Goal: Transaction & Acquisition: Purchase product/service

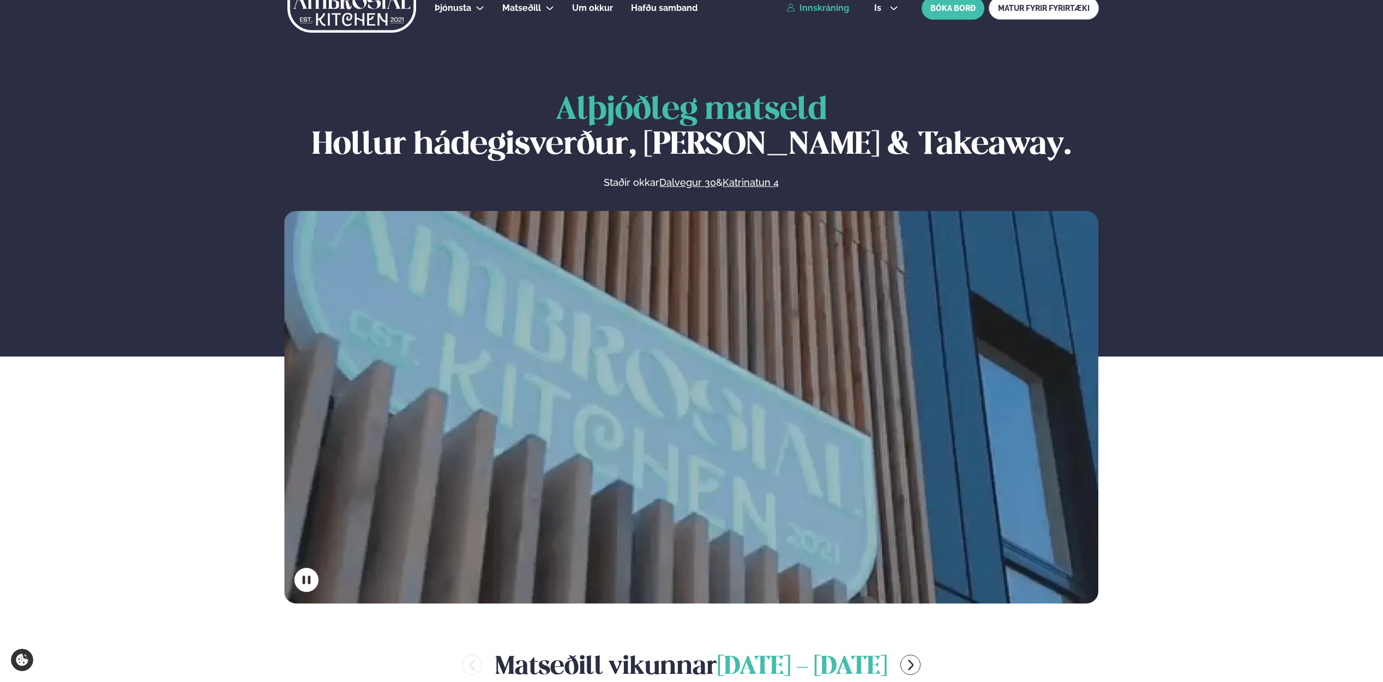
click at [826, 13] on div "Þjónusta Hádegismatur fyrir fyrirtæki Fyrirtækja veitingar Einkapartý Matseðill…" at bounding box center [692, 8] width 880 height 44
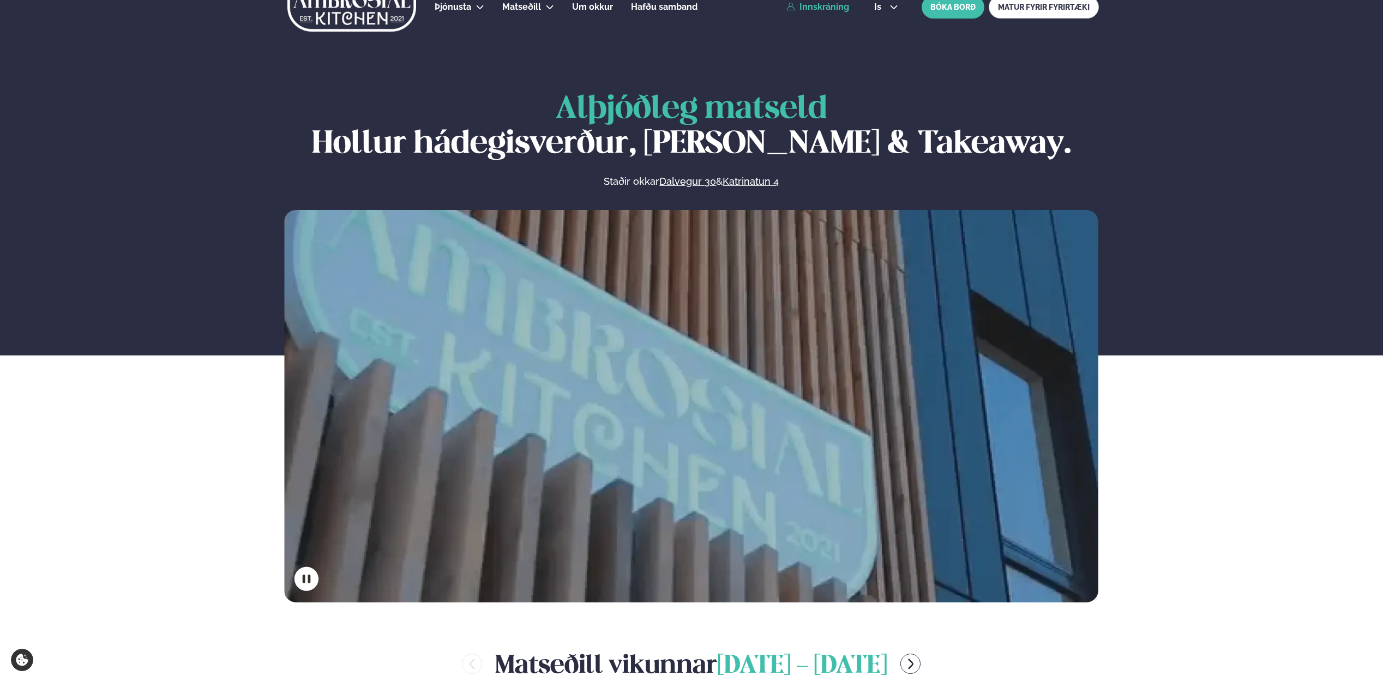
click at [825, 10] on link "Innskráning" at bounding box center [818, 7] width 63 height 10
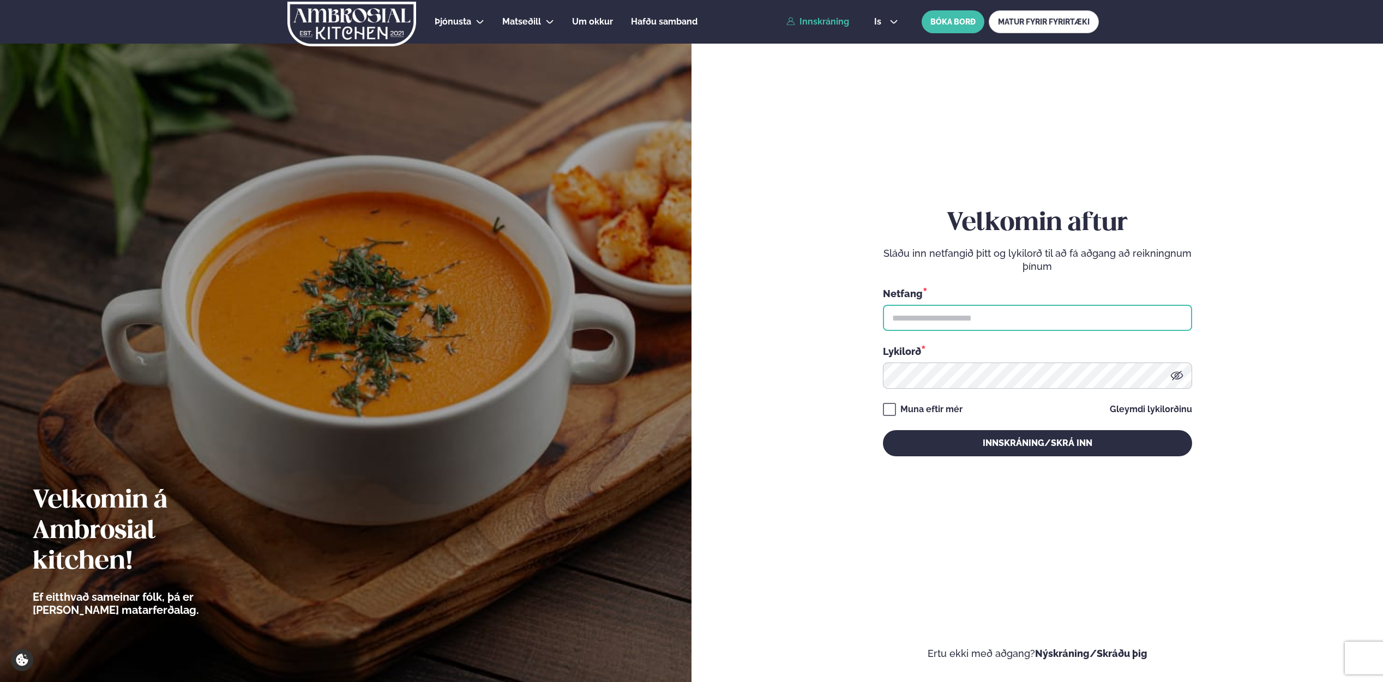
click at [963, 324] on input "text" at bounding box center [1037, 318] width 309 height 26
type input "**********"
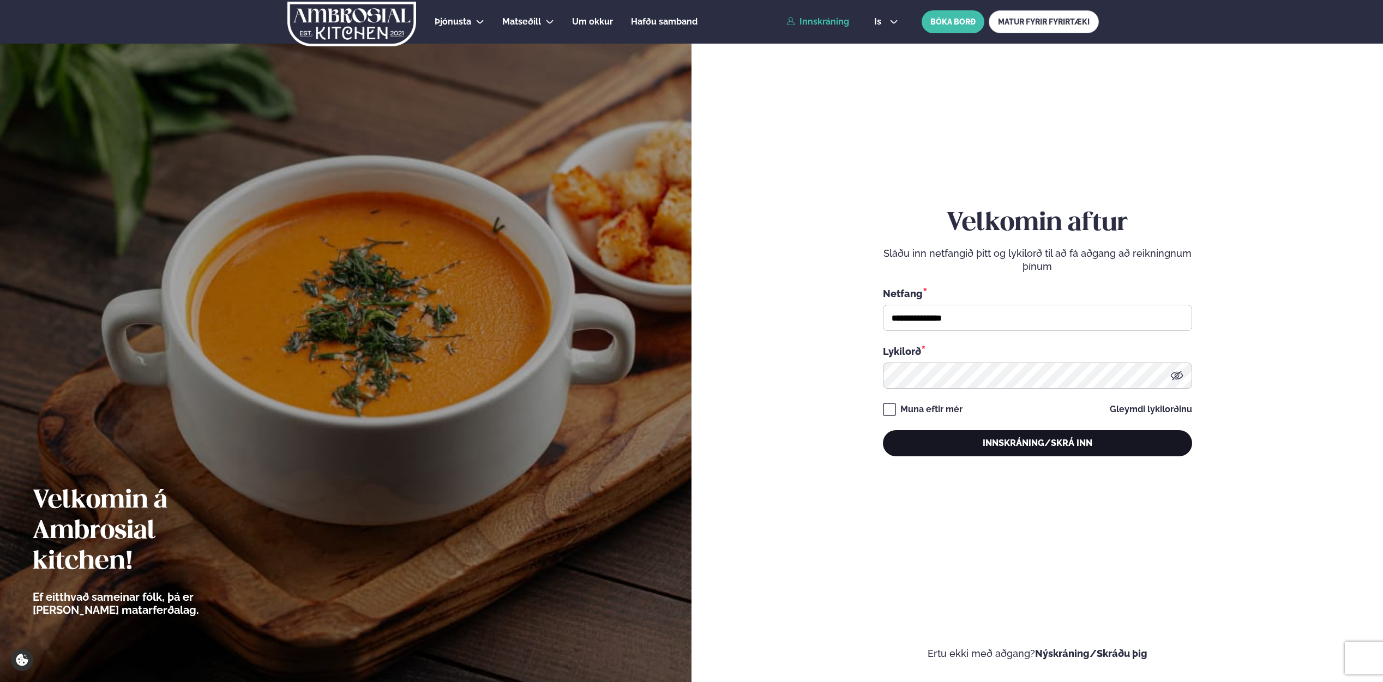
click at [997, 440] on button "Innskráning/Skrá inn" at bounding box center [1037, 443] width 309 height 26
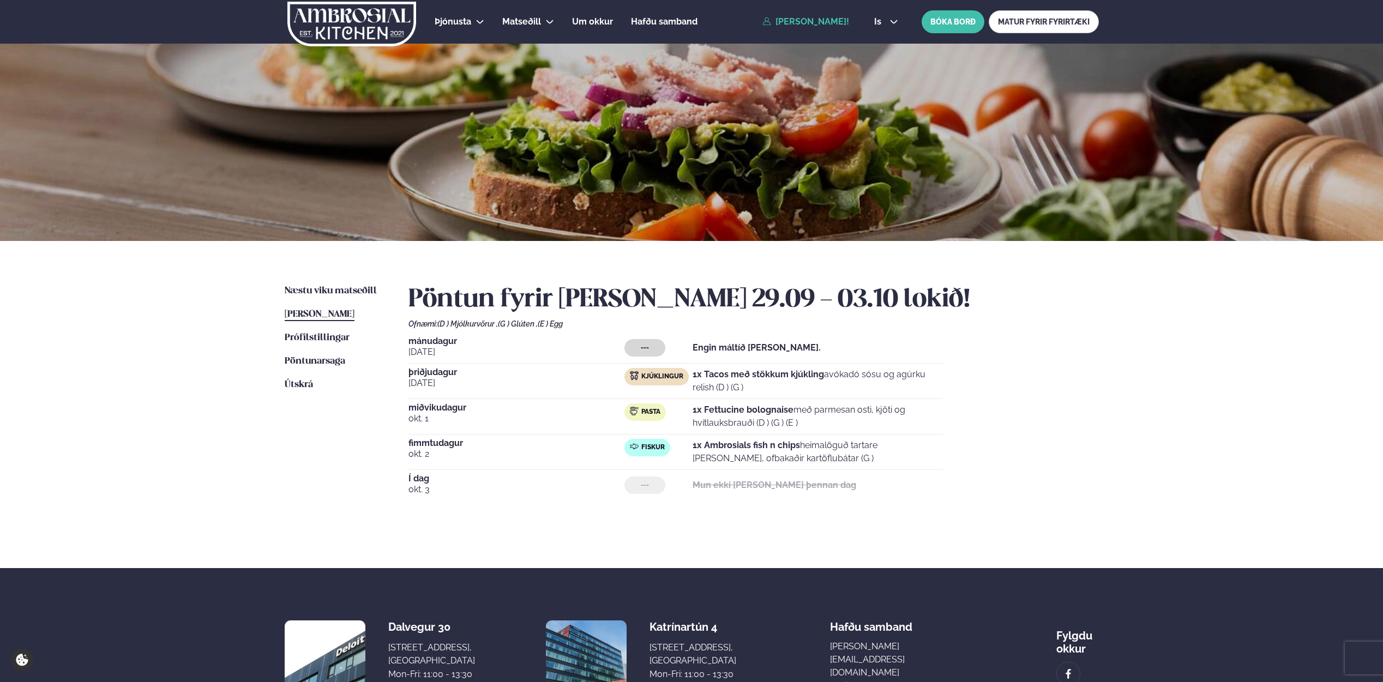
click at [959, 369] on div "[DATE] --- Engin máltíð [PERSON_NAME]. [DATE] Kjúklingur 1x Tacos með stökkum k…" at bounding box center [754, 419] width 691 height 164
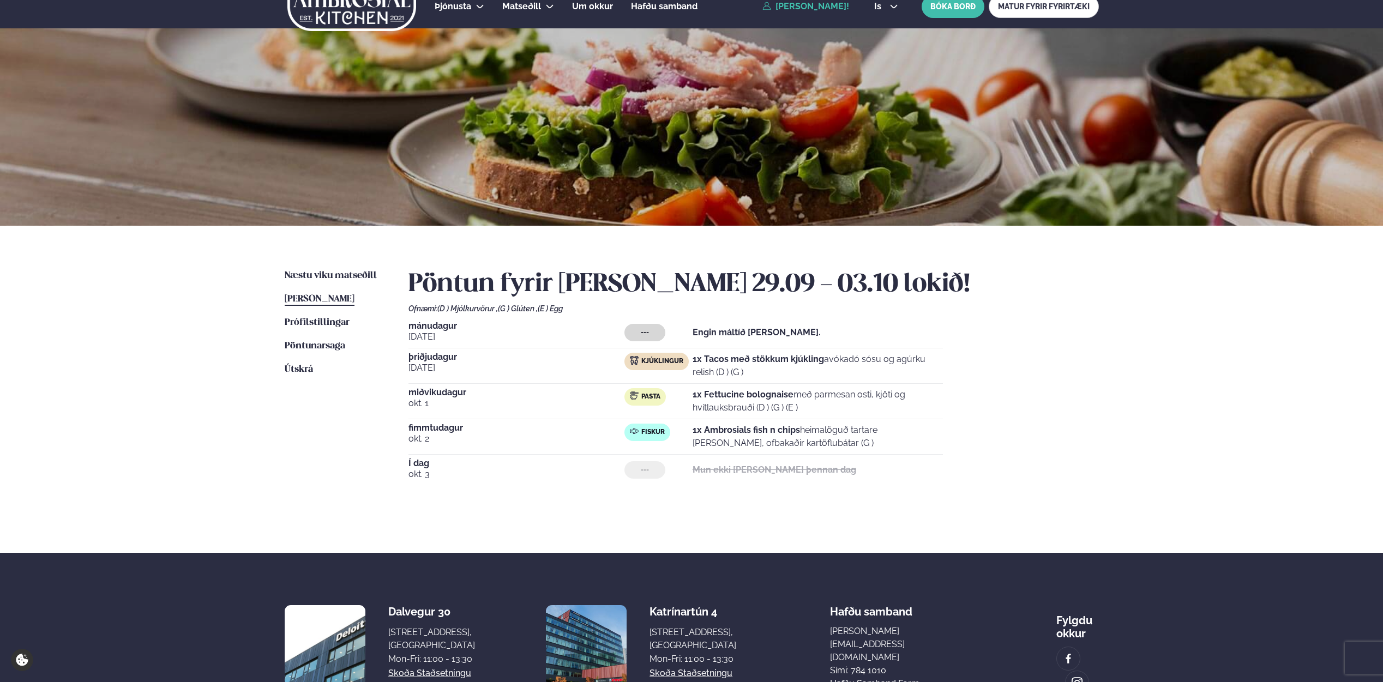
scroll to position [16, 0]
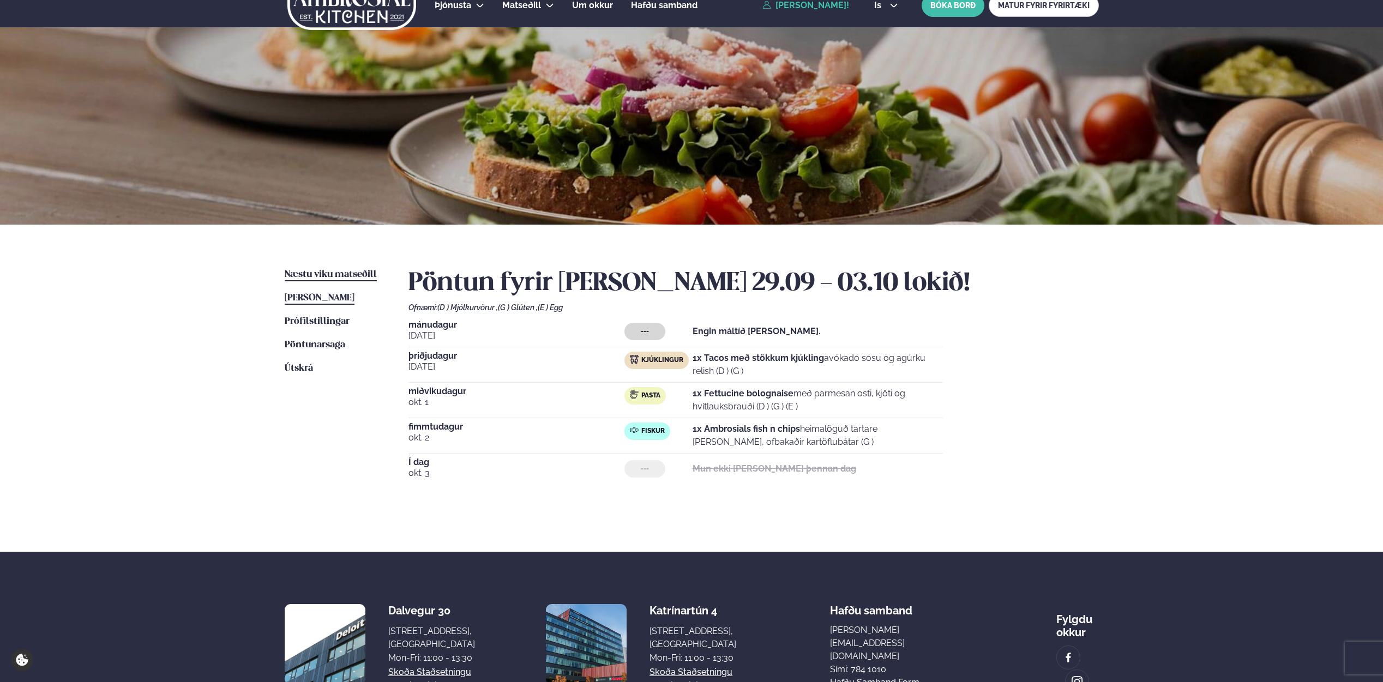
click at [313, 275] on span "Næstu viku matseðill" at bounding box center [331, 274] width 92 height 9
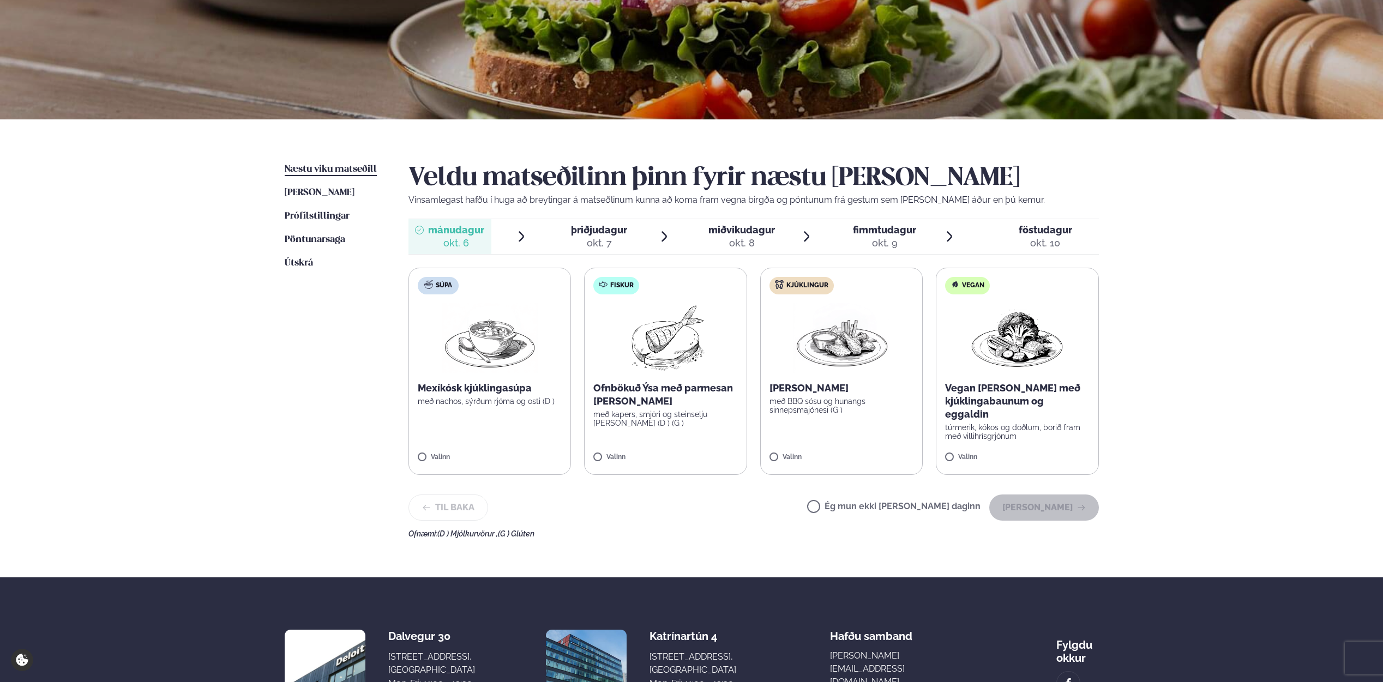
scroll to position [124, 0]
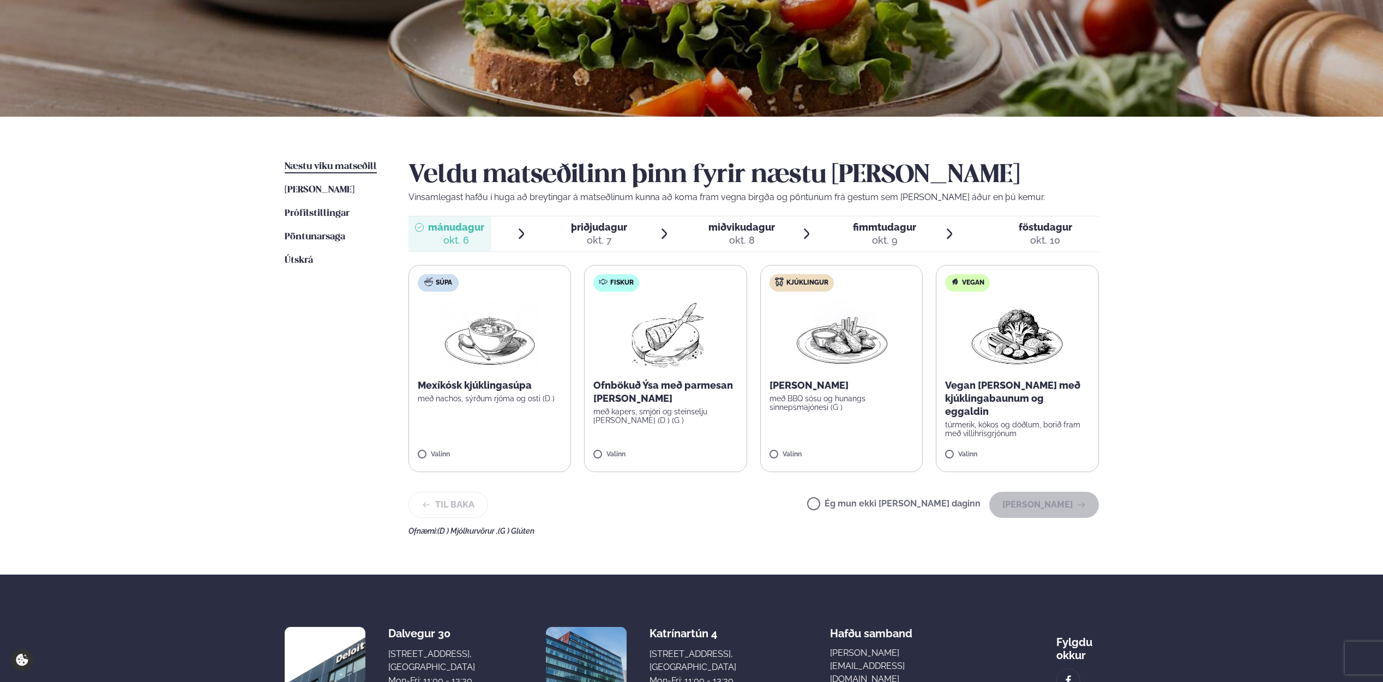
click at [595, 247] on div "okt. 7" at bounding box center [599, 240] width 56 height 13
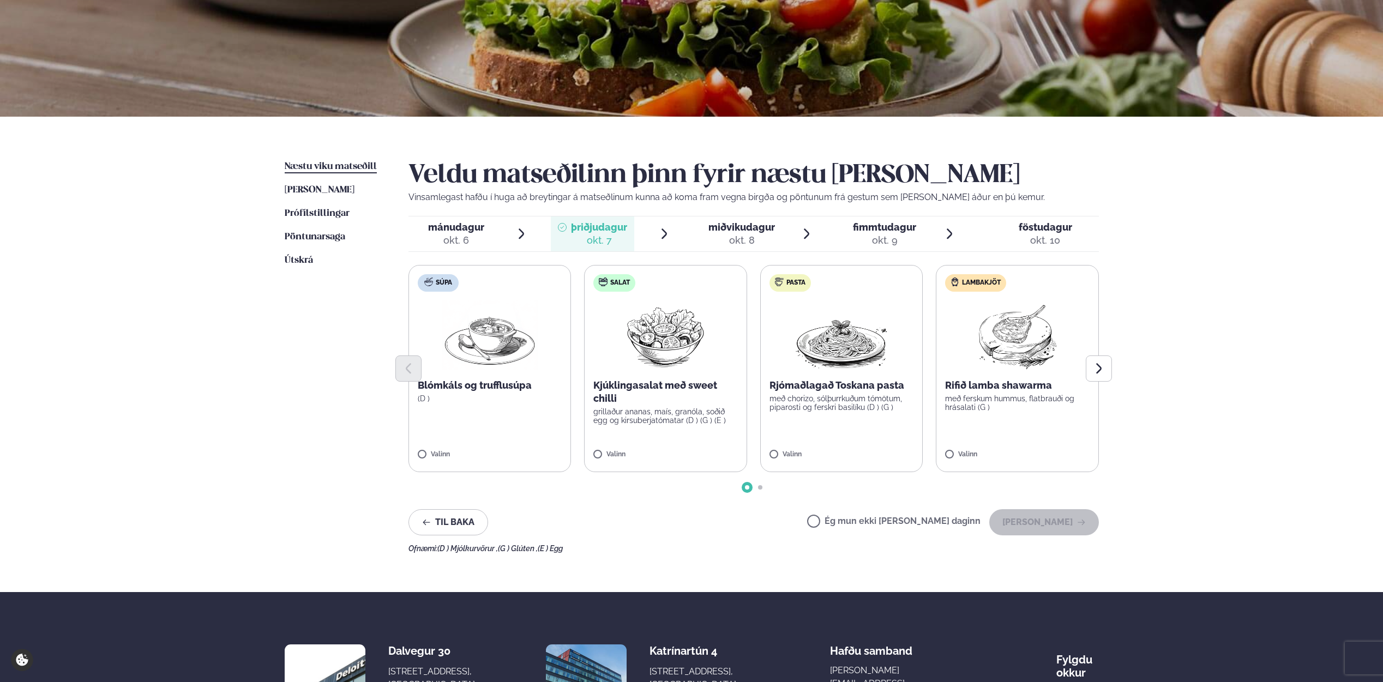
click at [839, 389] on p "Rjómaðlagað Toskana pasta" at bounding box center [842, 385] width 145 height 13
click at [471, 232] on span "mánudagur" at bounding box center [456, 226] width 56 height 11
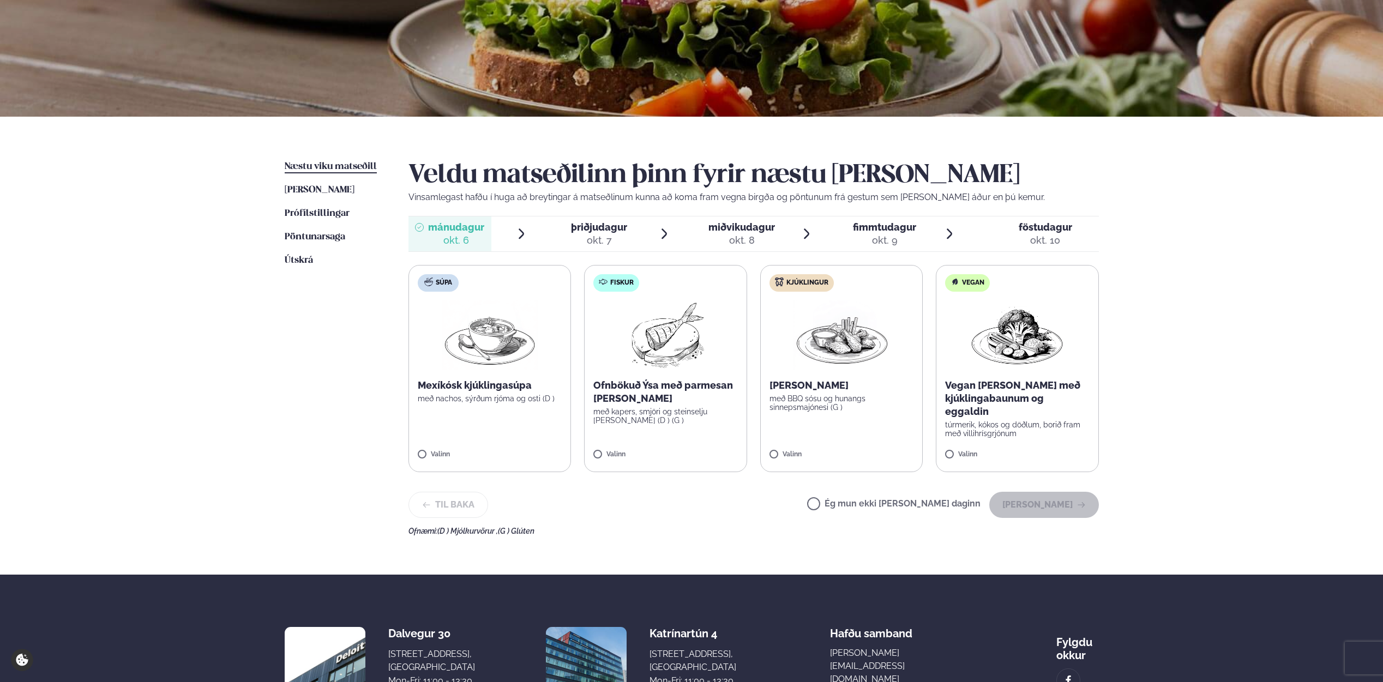
drag, startPoint x: 857, startPoint y: 505, endPoint x: 1006, endPoint y: 520, distance: 149.7
click at [857, 505] on label "Ég mun ekki [PERSON_NAME] daginn" at bounding box center [893, 505] width 173 height 11
drag, startPoint x: 1054, startPoint y: 514, endPoint x: 1046, endPoint y: 513, distance: 7.7
click at [1054, 514] on button "[PERSON_NAME]" at bounding box center [1044, 505] width 110 height 26
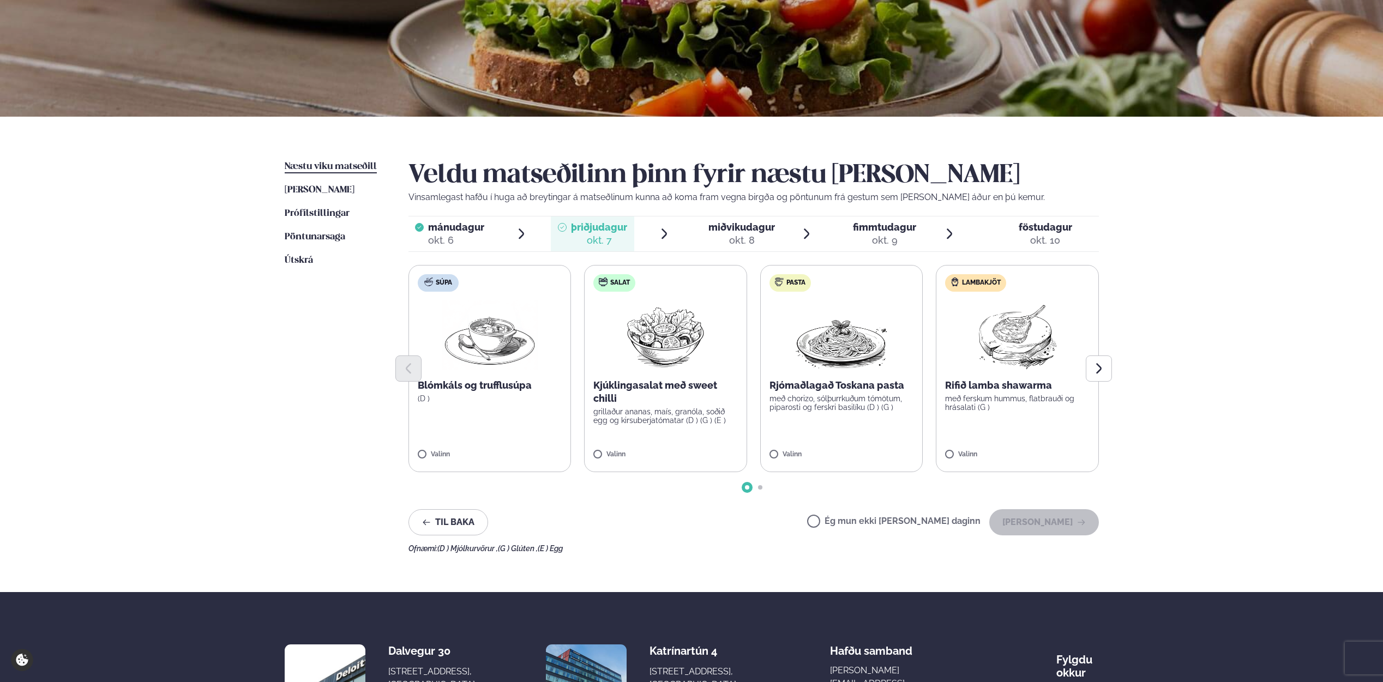
click at [871, 394] on p "með chorizo, sólþurrkuðum tómötum, piparosti og ferskri basilíku (D ) (G )" at bounding box center [842, 402] width 145 height 17
click at [1027, 524] on button "[PERSON_NAME]" at bounding box center [1044, 522] width 110 height 26
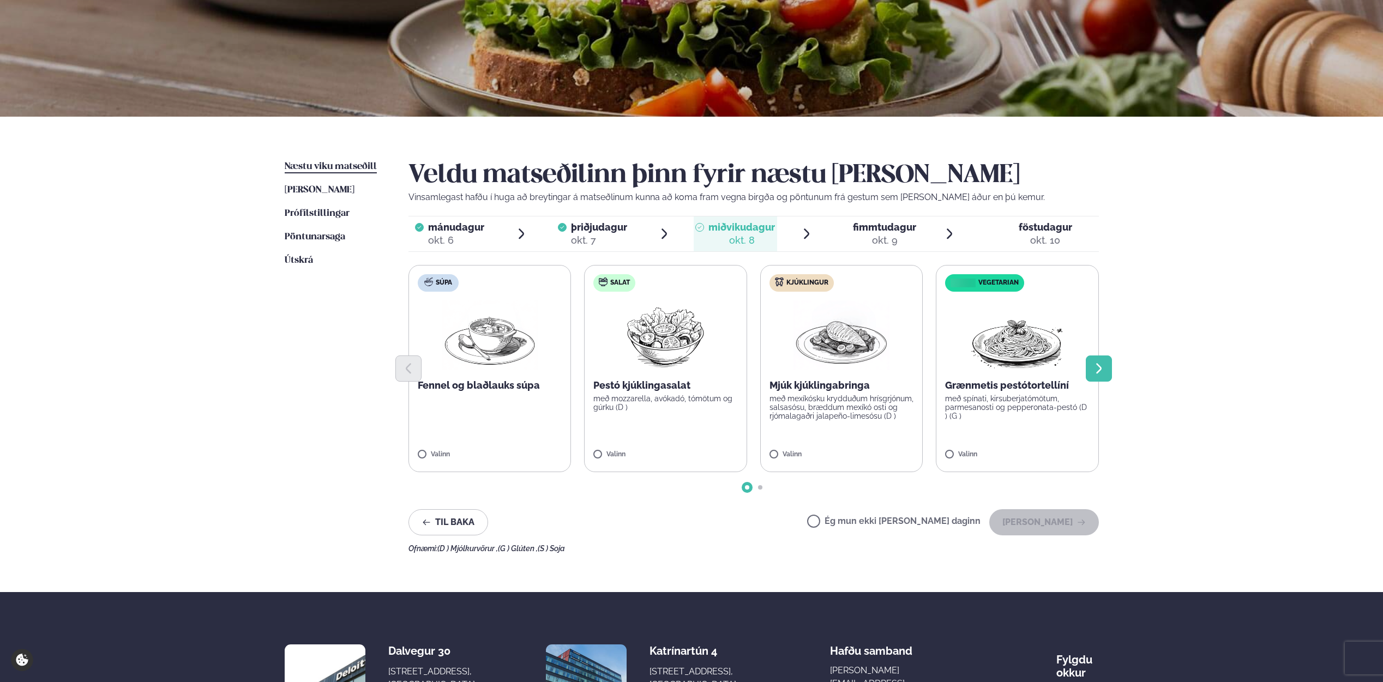
click at [1097, 374] on icon "Next slide" at bounding box center [1099, 368] width 13 height 13
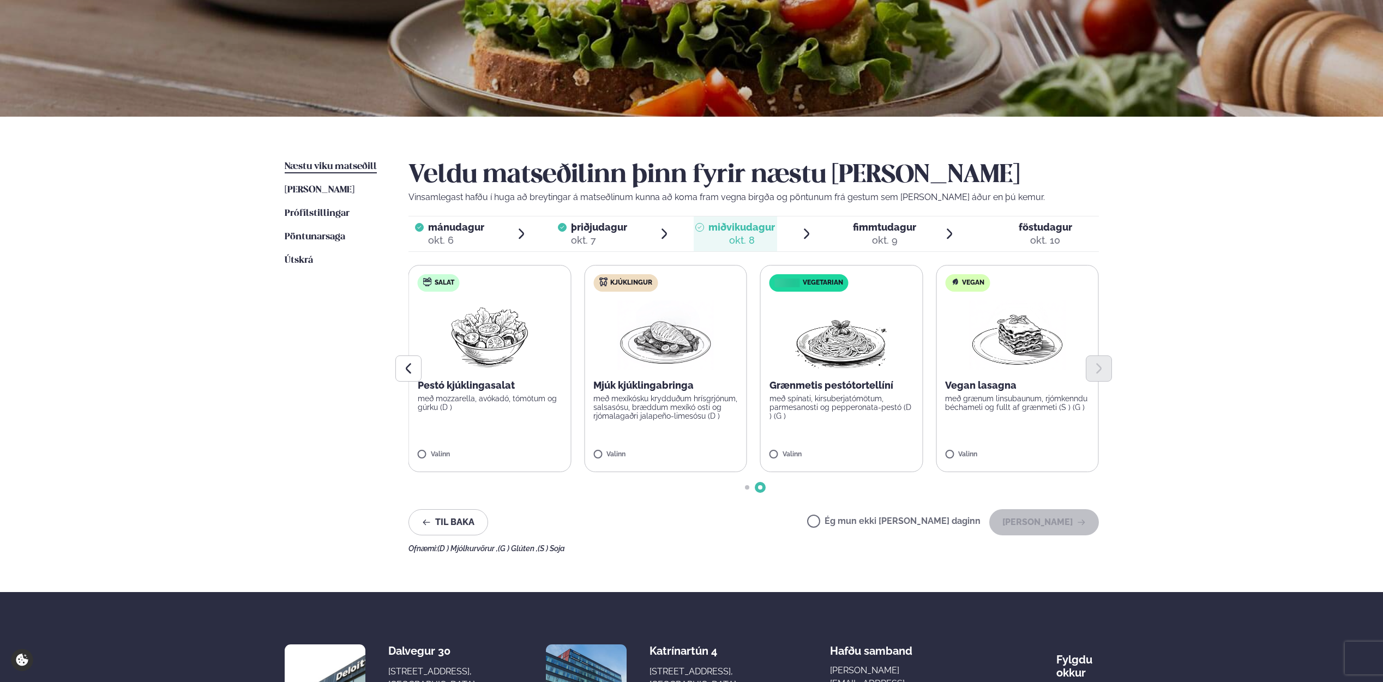
click at [1178, 423] on div "Þjónusta Hádegismatur fyrir fyrirtæki Fyrirtækja veitingar Einkapartý Matseðill…" at bounding box center [691, 347] width 1383 height 942
click at [402, 375] on icon "Previous slide" at bounding box center [408, 368] width 13 height 13
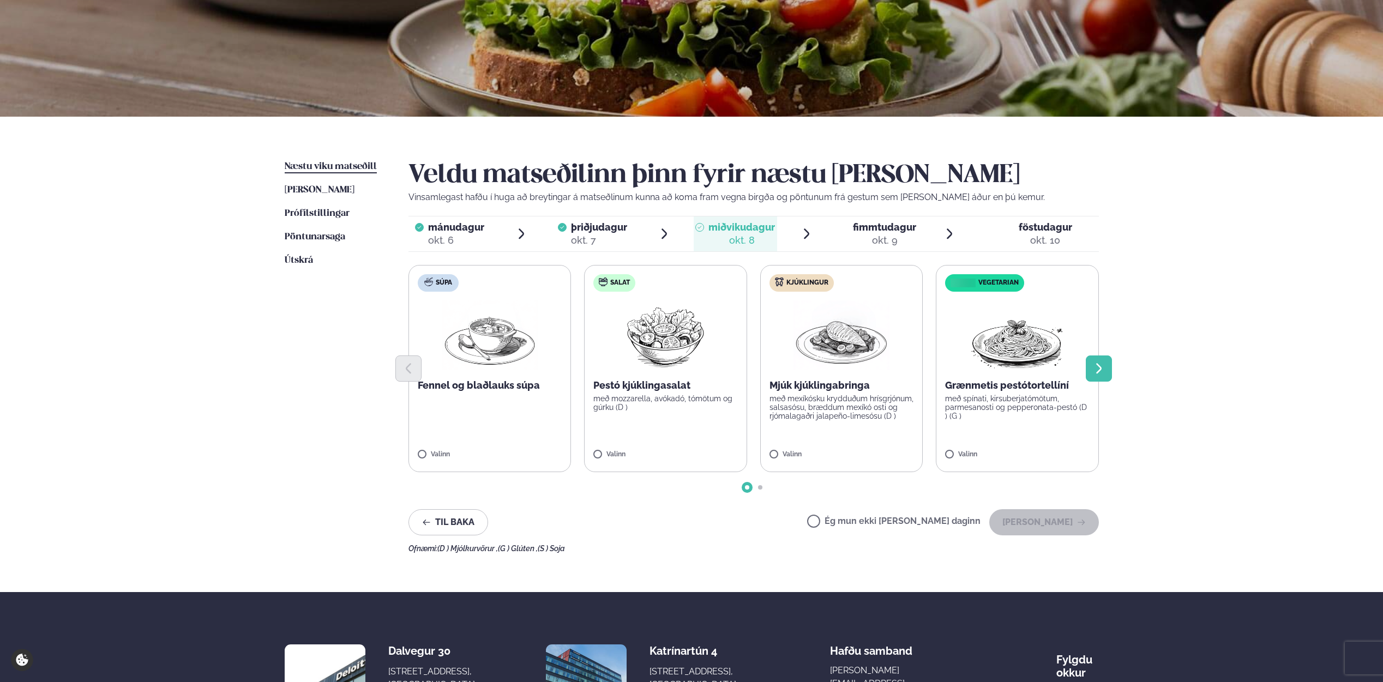
click at [1100, 363] on icon "Next slide" at bounding box center [1099, 368] width 13 height 13
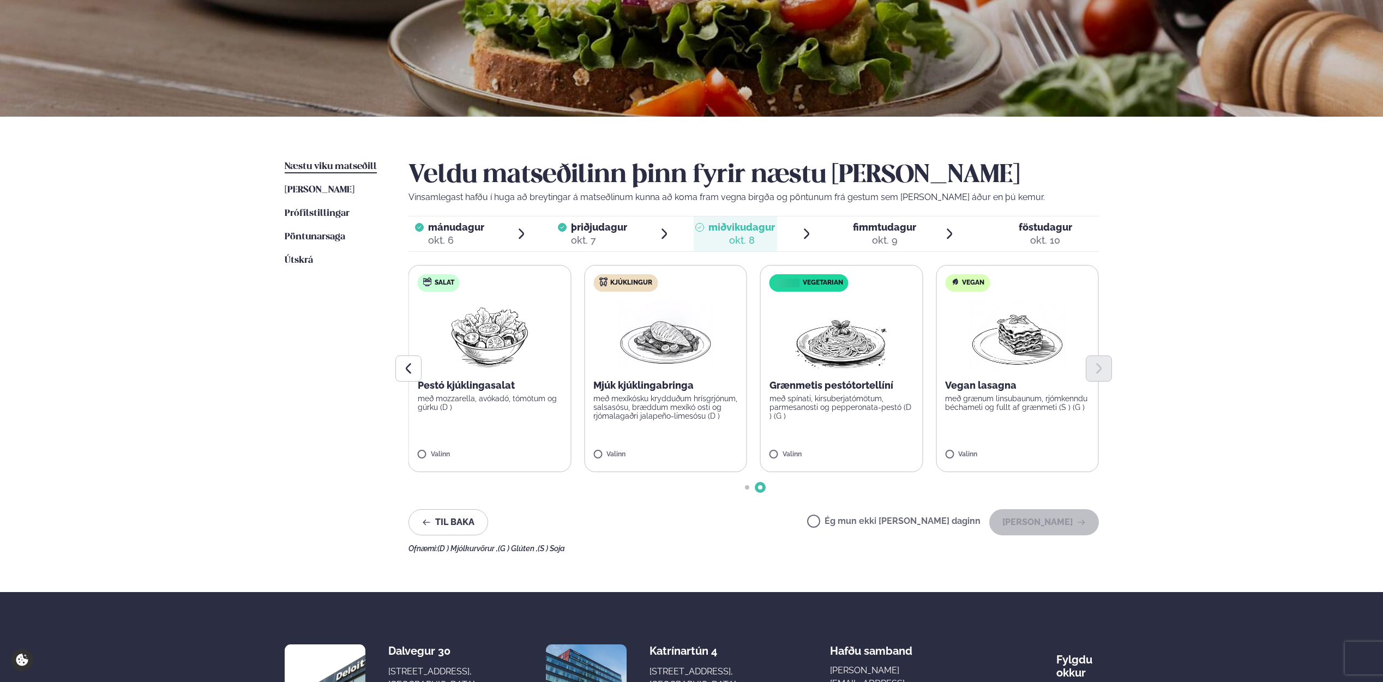
click at [892, 237] on div "okt. 9" at bounding box center [884, 240] width 63 height 13
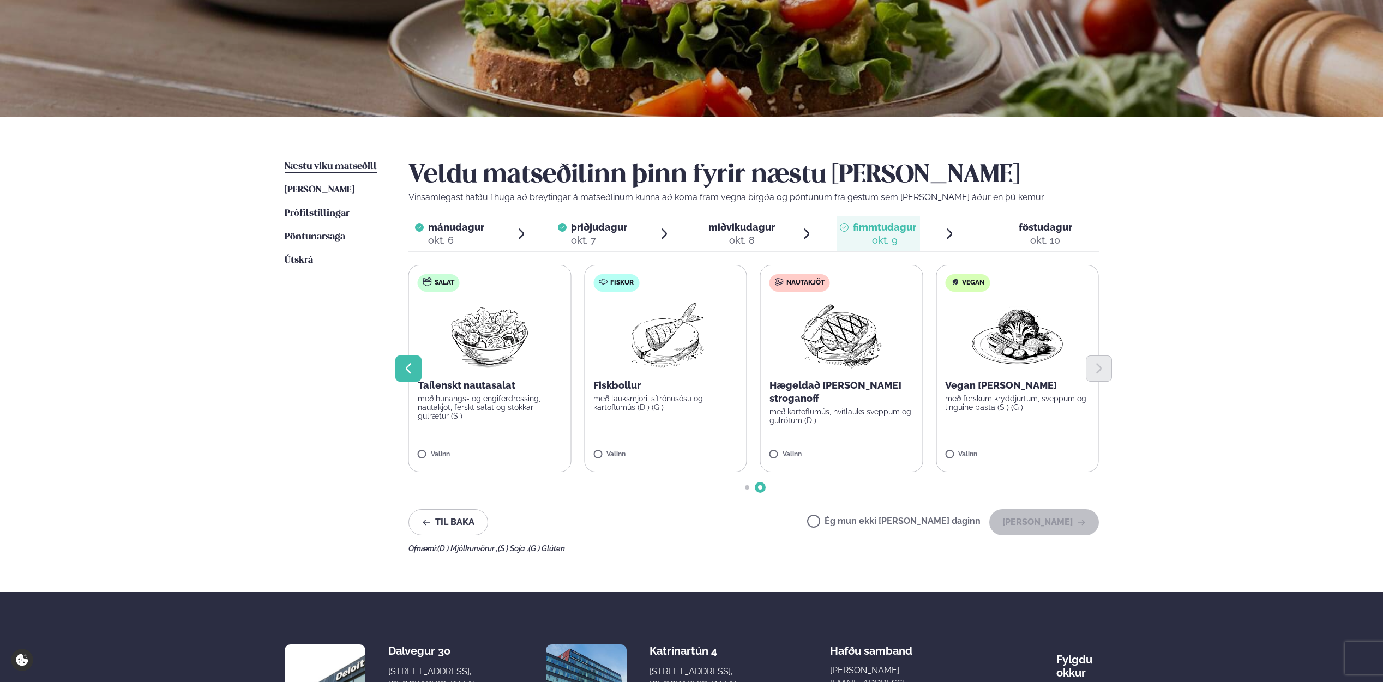
click at [399, 362] on button "Previous slide" at bounding box center [408, 369] width 26 height 26
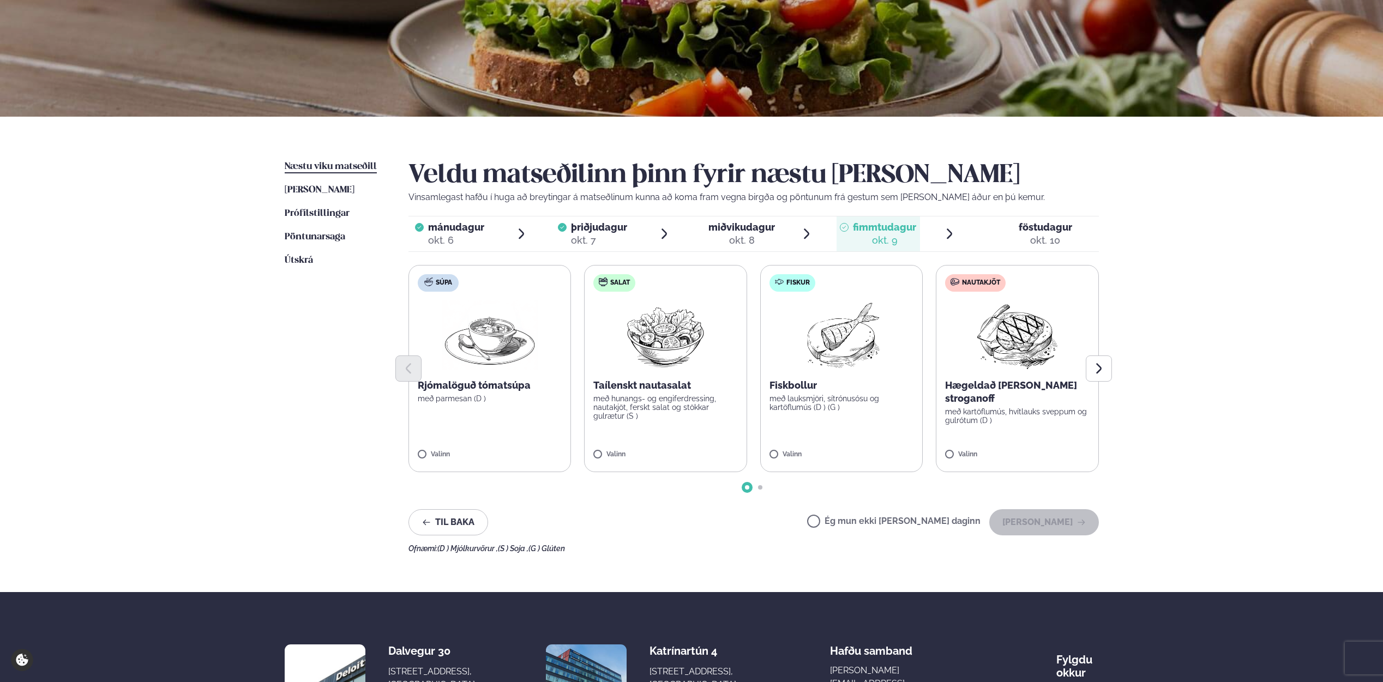
click at [524, 398] on p "með parmesan (D )" at bounding box center [490, 398] width 145 height 9
click at [747, 244] on div "okt. 8" at bounding box center [742, 240] width 67 height 13
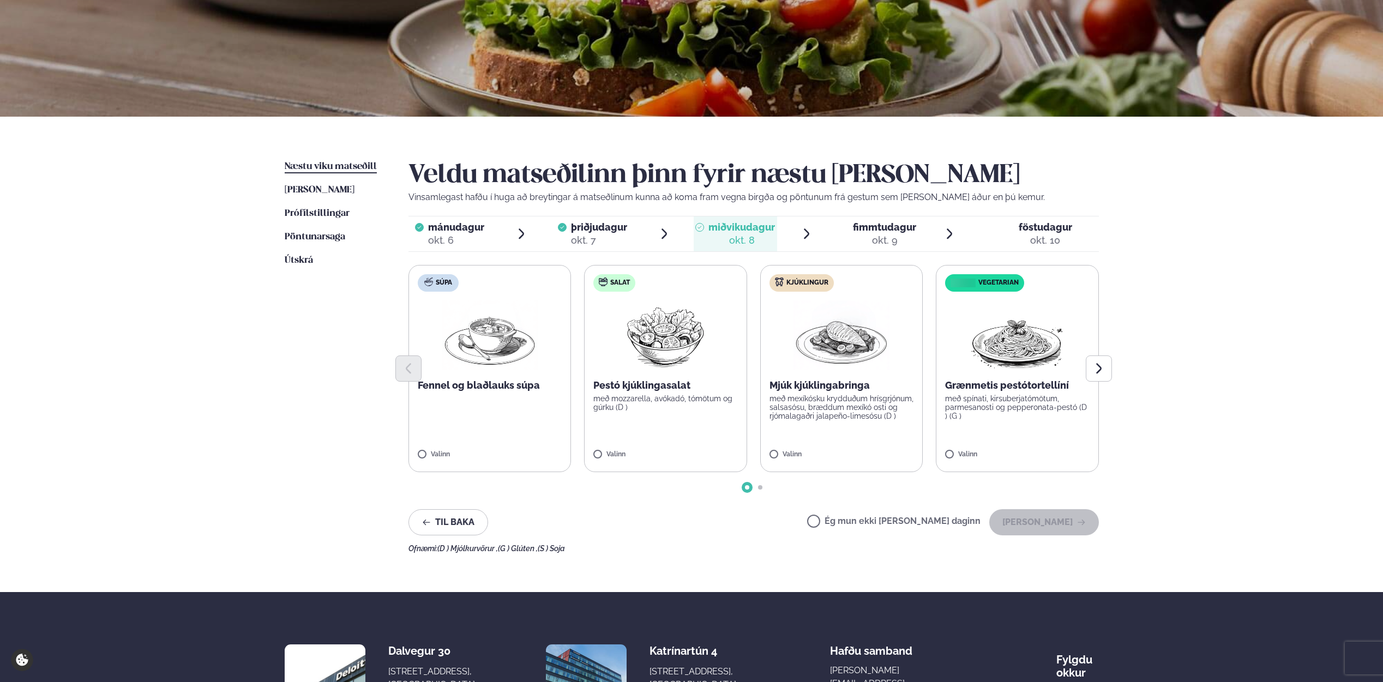
click at [676, 351] on img at bounding box center [665, 336] width 97 height 70
drag, startPoint x: 606, startPoint y: 233, endPoint x: 580, endPoint y: 239, distance: 26.2
click at [606, 234] on div "okt. 7" at bounding box center [599, 240] width 56 height 13
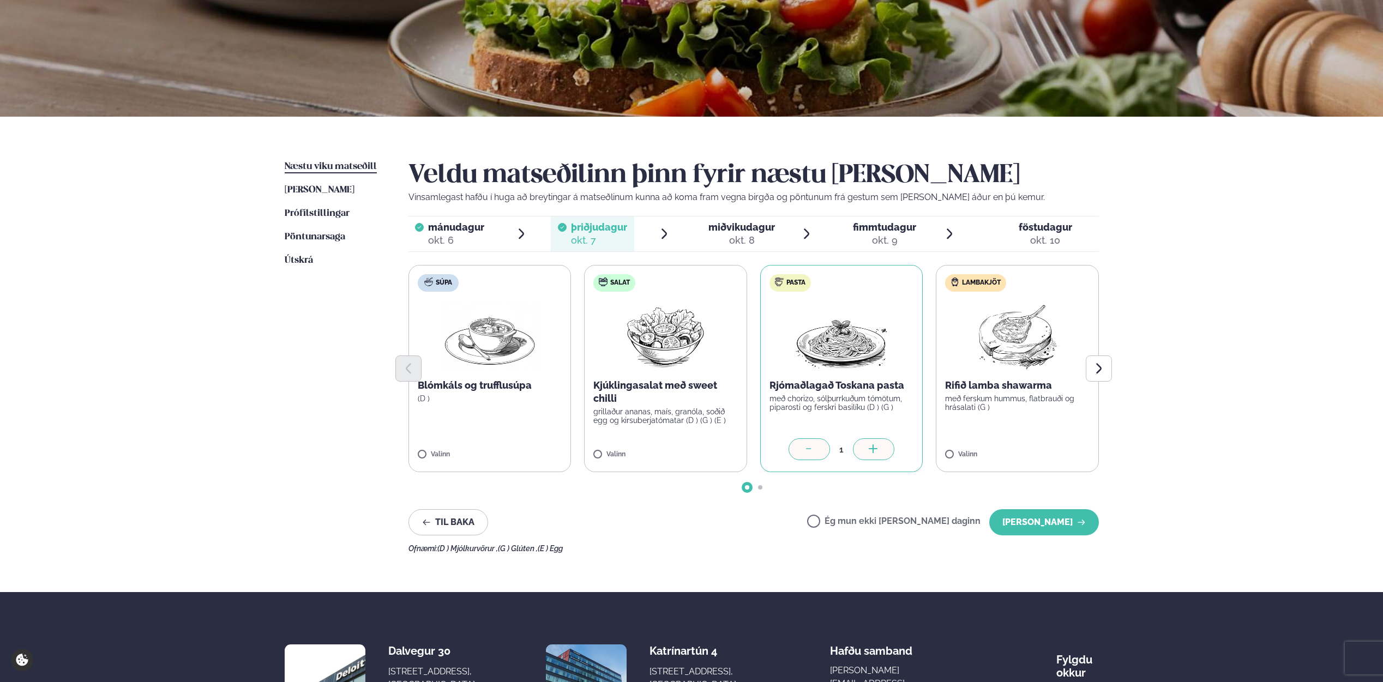
drag, startPoint x: 471, startPoint y: 242, endPoint x: 502, endPoint y: 240, distance: 30.6
click at [472, 242] on div "okt. 6" at bounding box center [456, 240] width 56 height 13
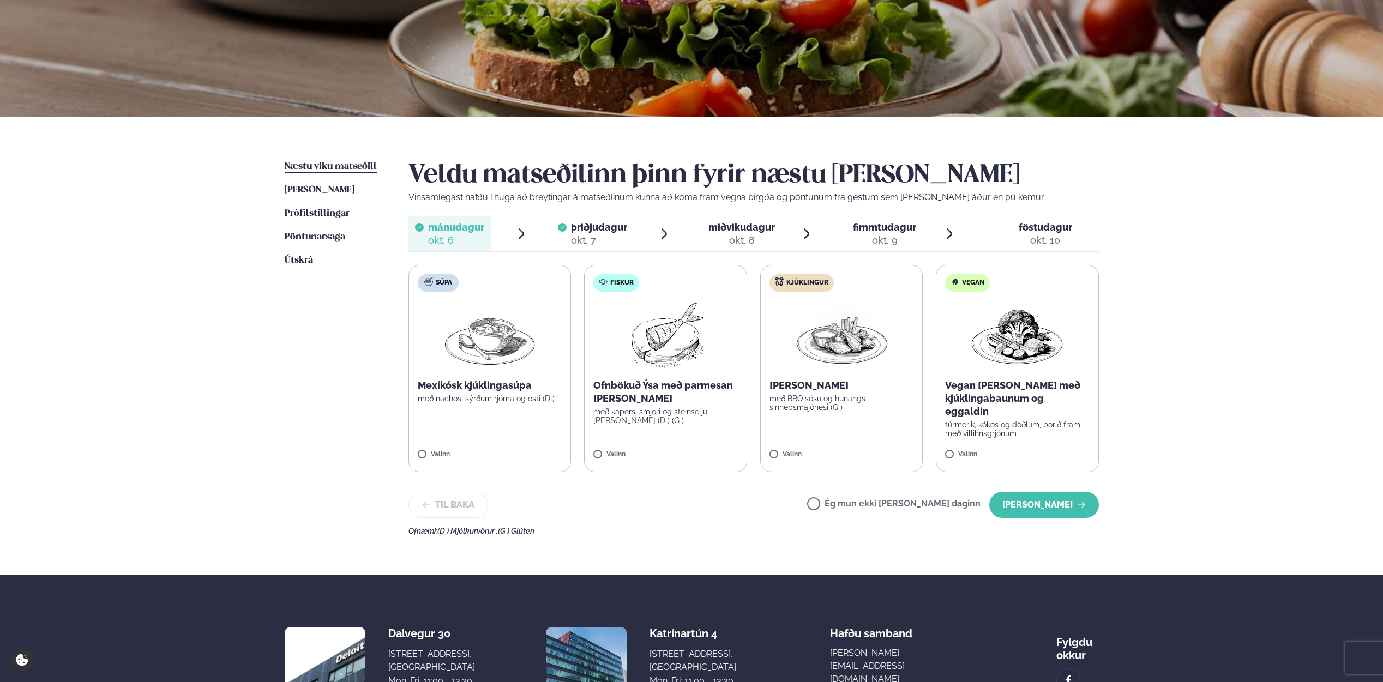
click at [575, 233] on div "þriðjudagur þri." at bounding box center [599, 227] width 56 height 13
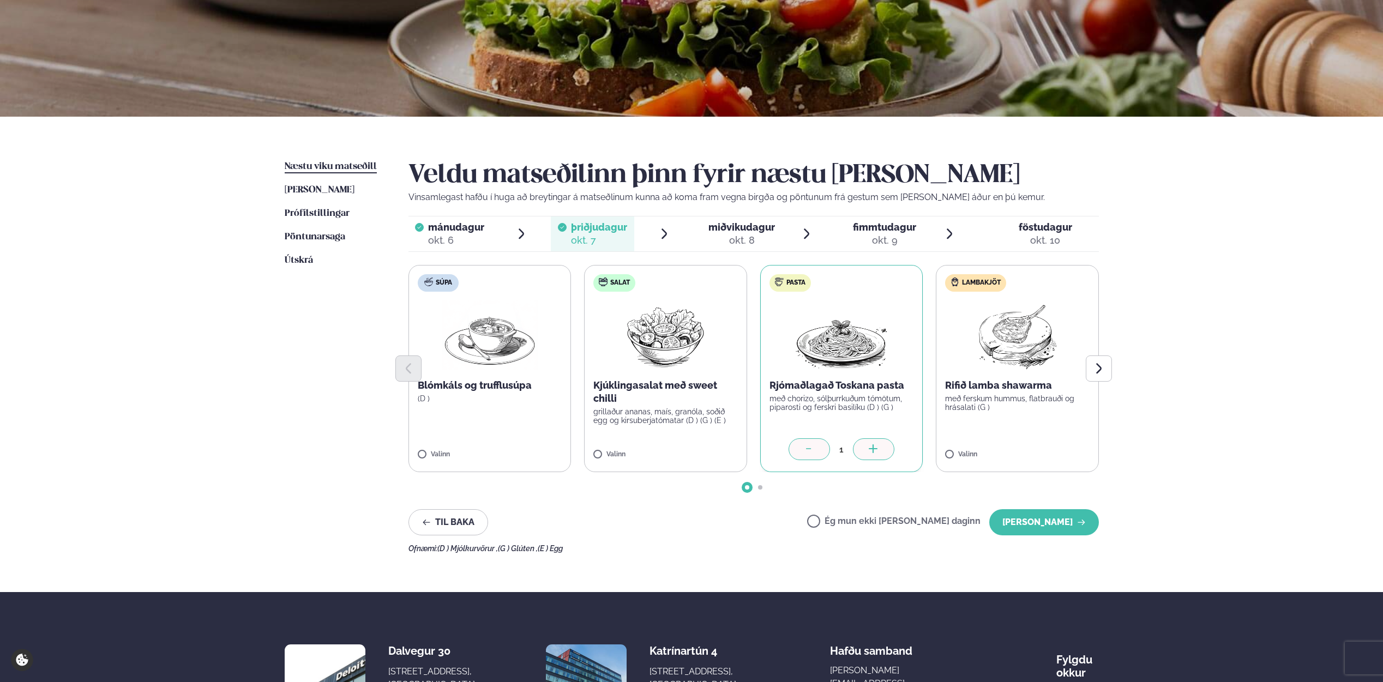
click at [725, 227] on span "miðvikudagur" at bounding box center [742, 226] width 67 height 11
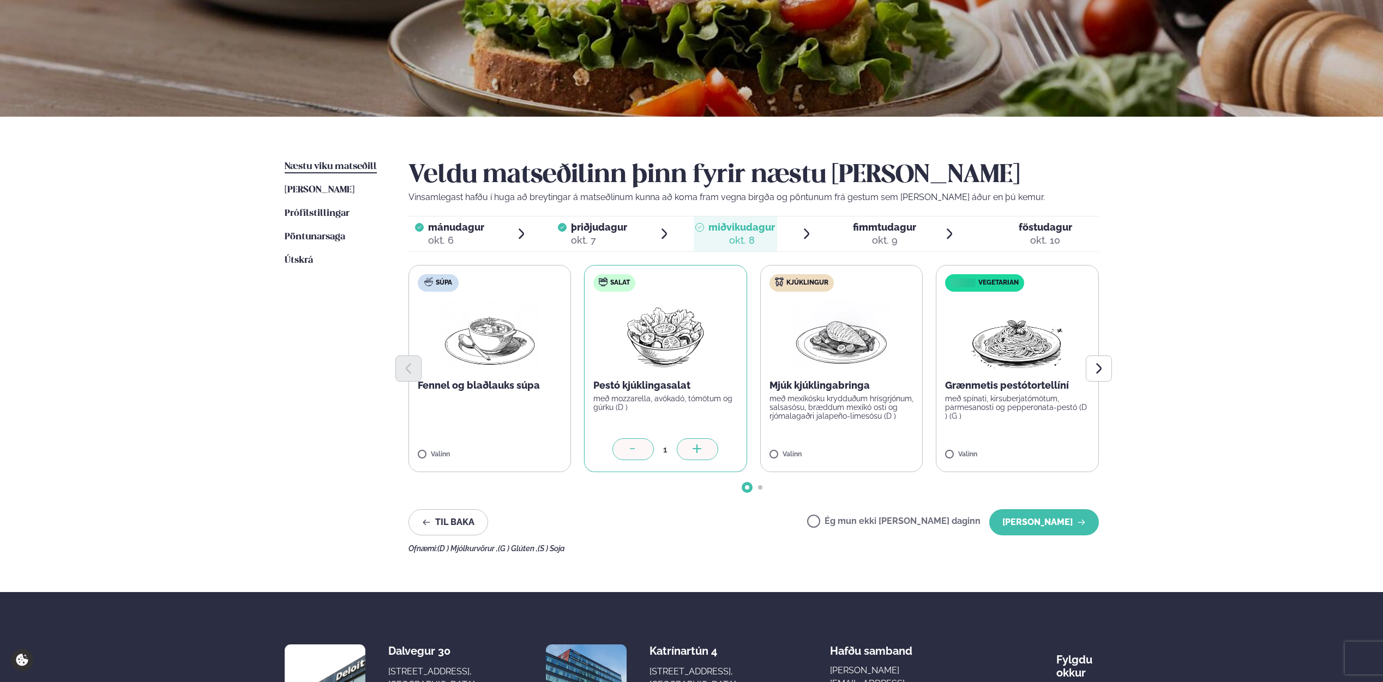
click at [872, 231] on span "fimmtudagur" at bounding box center [884, 226] width 63 height 11
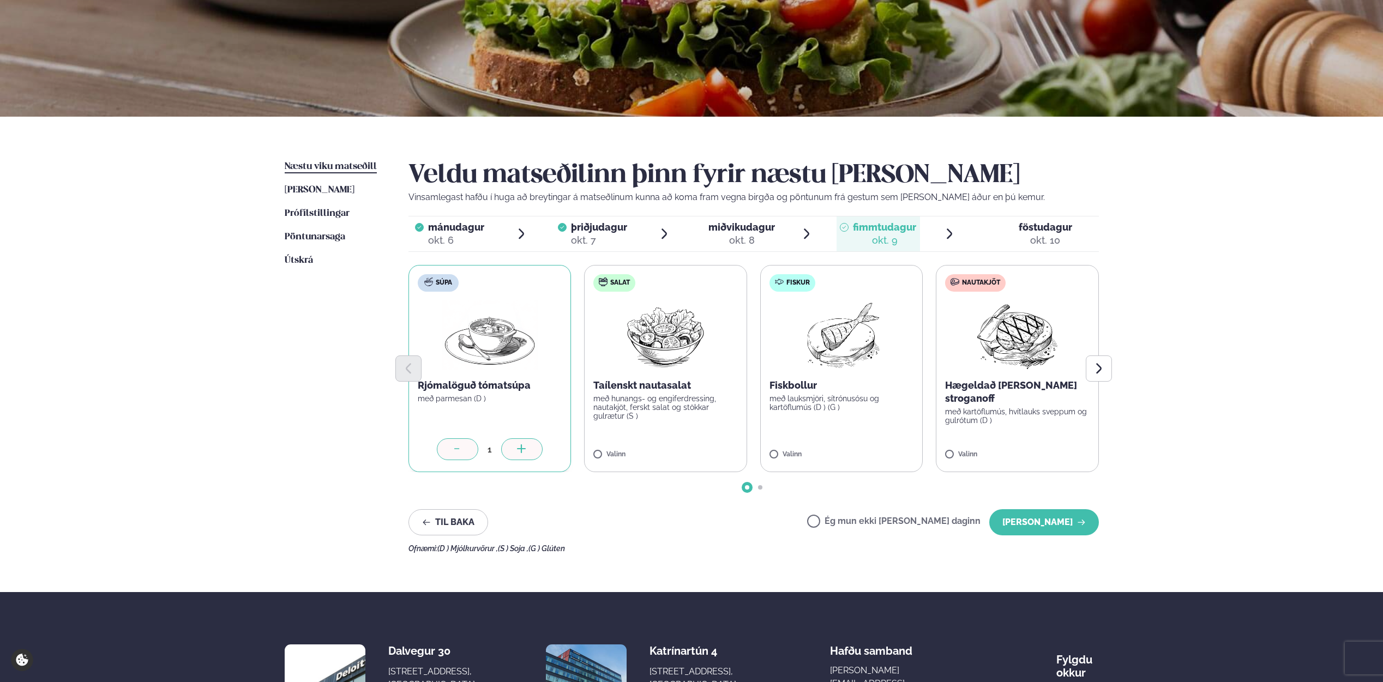
click at [1040, 235] on div "okt. 10" at bounding box center [1045, 240] width 53 height 13
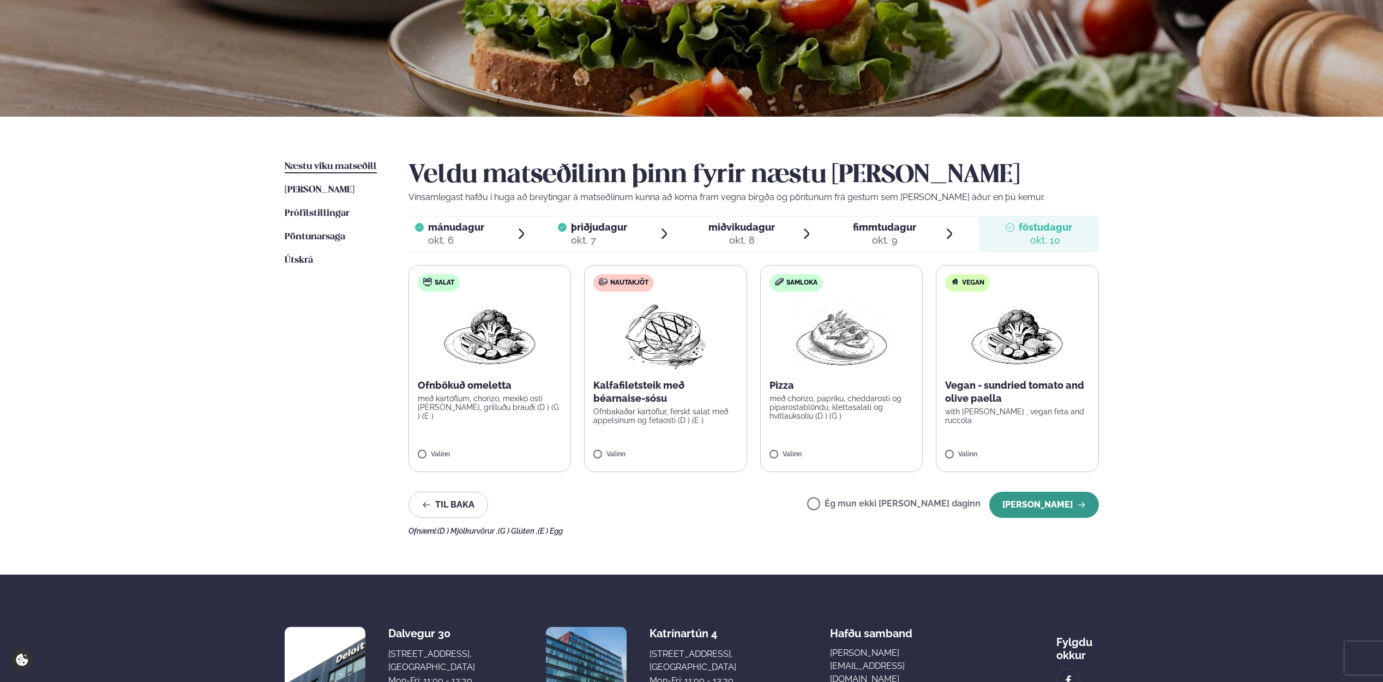
click at [1024, 508] on button "[PERSON_NAME]" at bounding box center [1044, 505] width 110 height 26
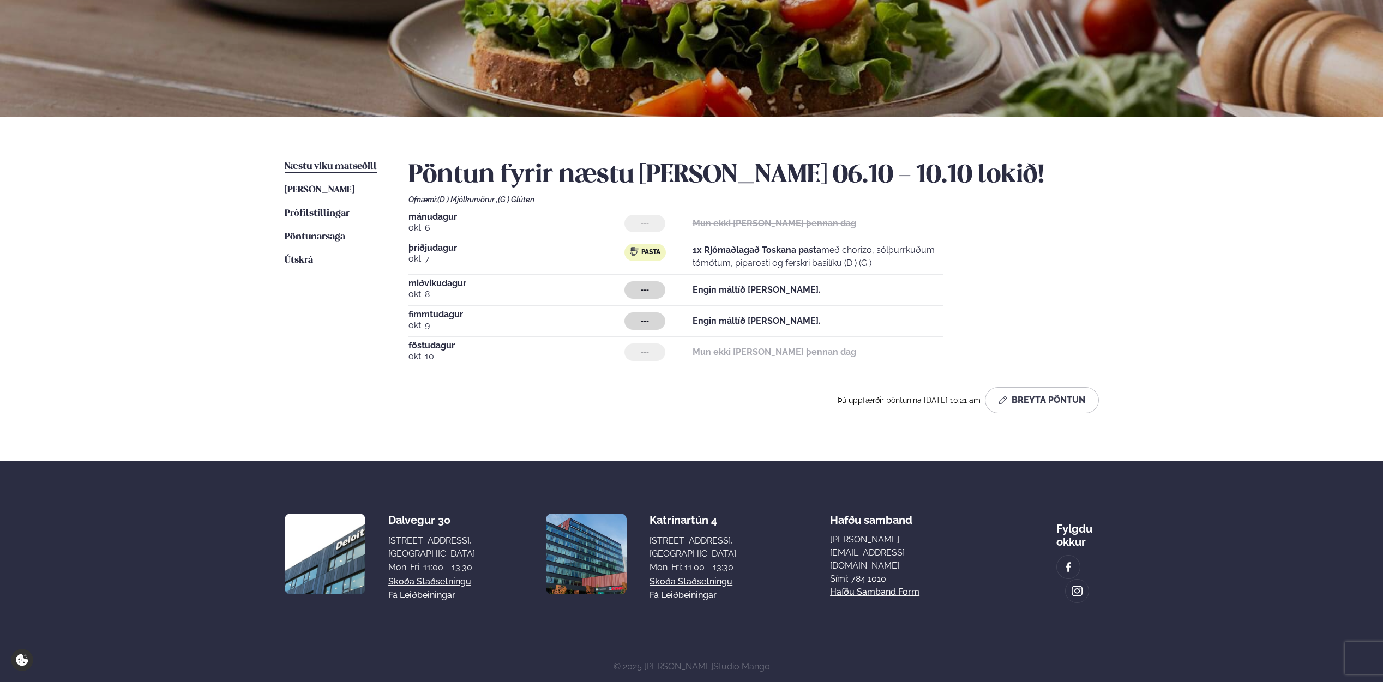
click at [634, 291] on div "---" at bounding box center [645, 289] width 41 height 17
click at [1047, 398] on button "Breyta Pöntun" at bounding box center [1042, 400] width 114 height 26
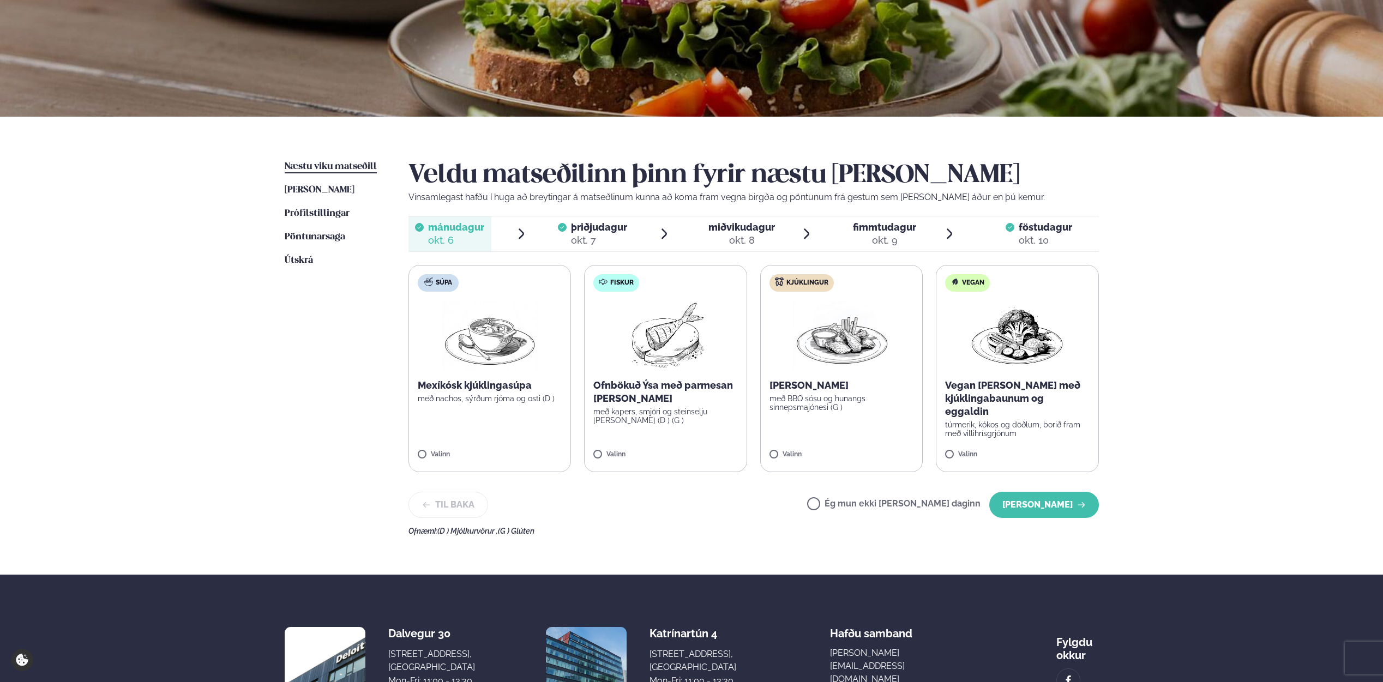
click at [721, 241] on div "okt. 8" at bounding box center [742, 240] width 67 height 13
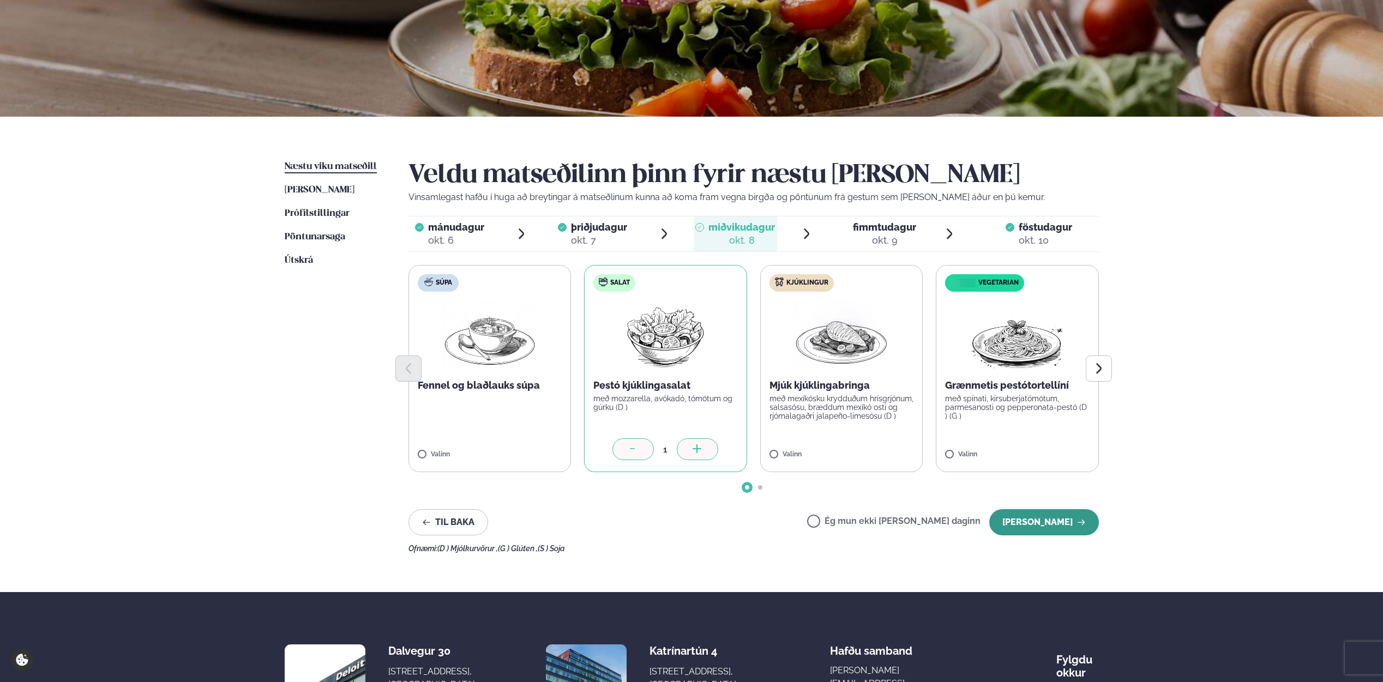
drag, startPoint x: 1040, startPoint y: 520, endPoint x: 1027, endPoint y: 513, distance: 15.2
click at [1040, 520] on button "[PERSON_NAME]" at bounding box center [1044, 522] width 110 height 26
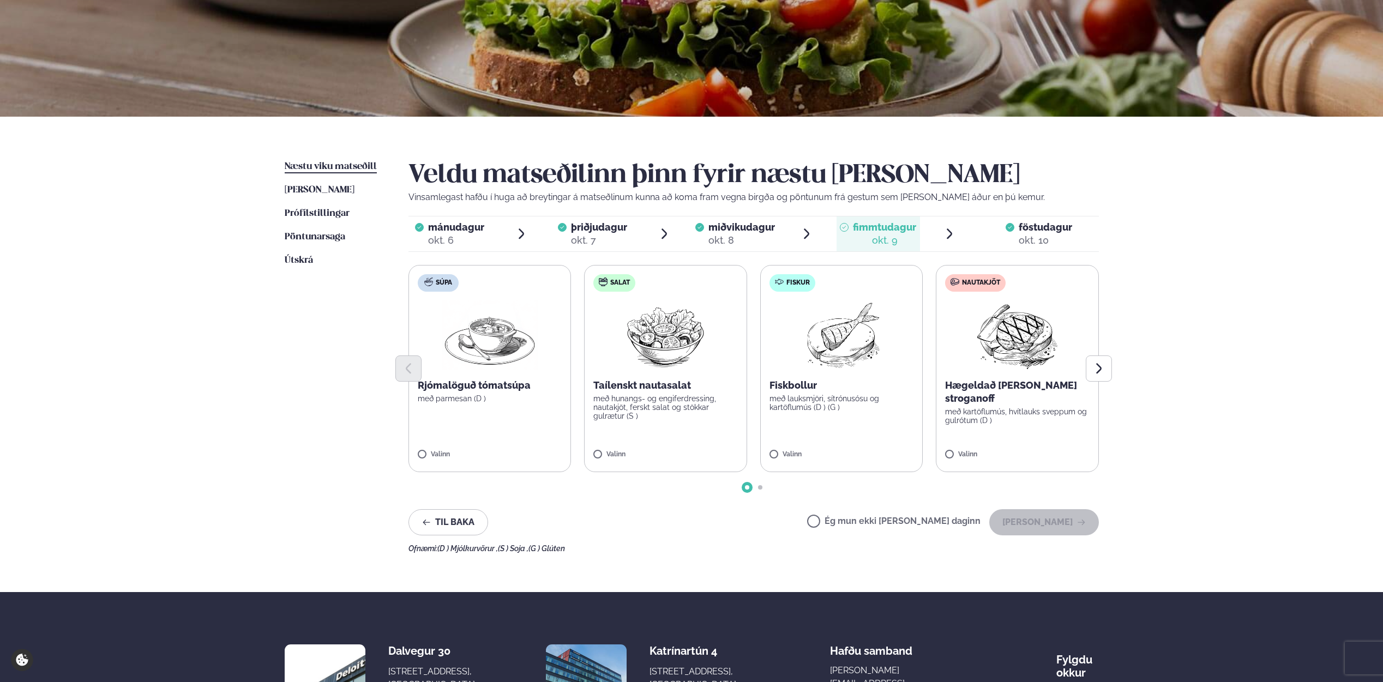
click at [806, 392] on p "Fiskbollur" at bounding box center [842, 385] width 145 height 13
click at [490, 395] on p "með parmesan (D )" at bounding box center [490, 398] width 145 height 9
click at [805, 449] on icon at bounding box center [809, 449] width 11 height 11
click at [1063, 520] on button "[PERSON_NAME]" at bounding box center [1044, 522] width 110 height 26
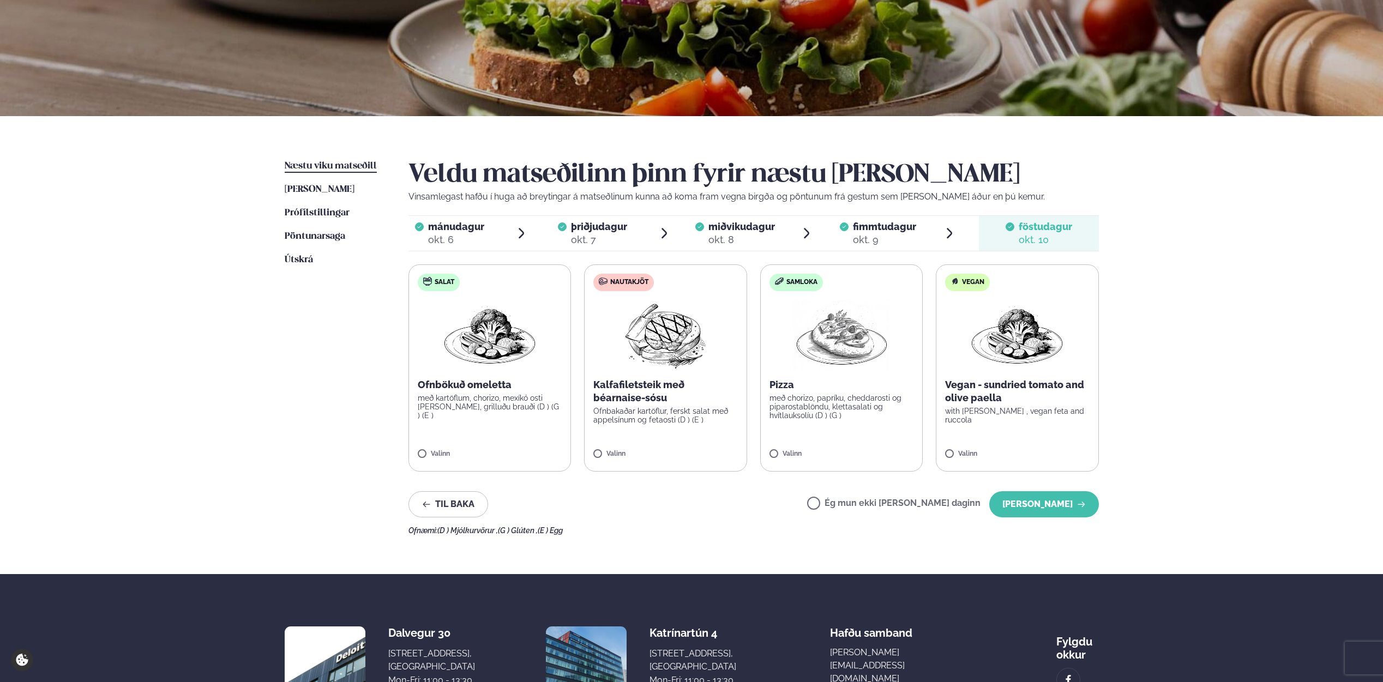
click at [576, 238] on div "okt. 7" at bounding box center [599, 239] width 56 height 13
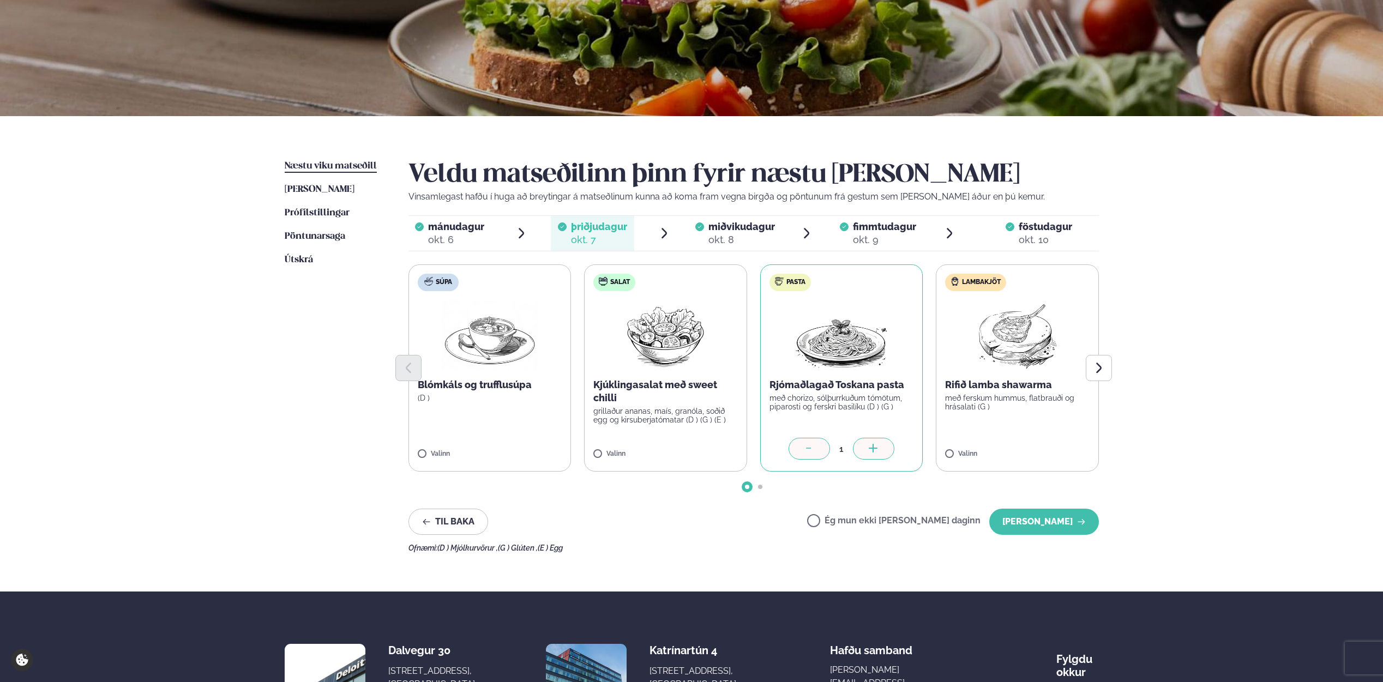
click at [449, 231] on span "mánudagur" at bounding box center [456, 226] width 56 height 11
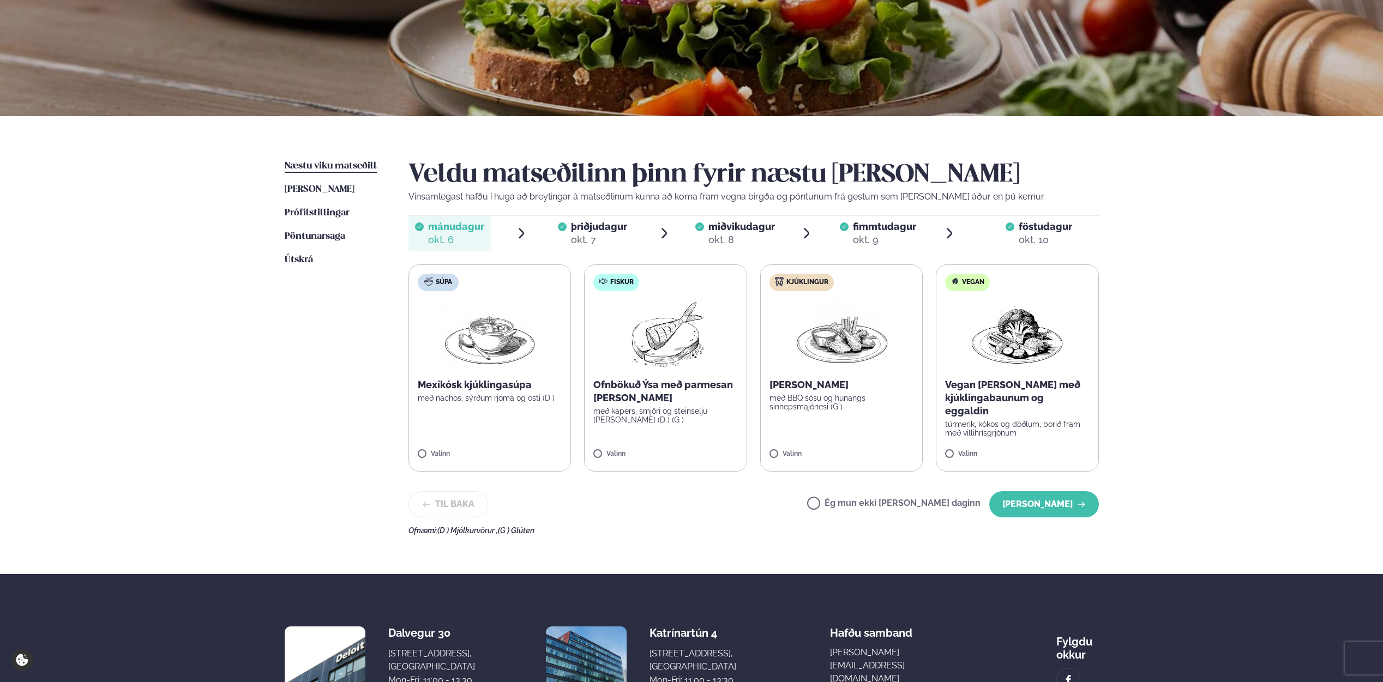
click at [583, 229] on span "þriðjudagur" at bounding box center [599, 226] width 56 height 11
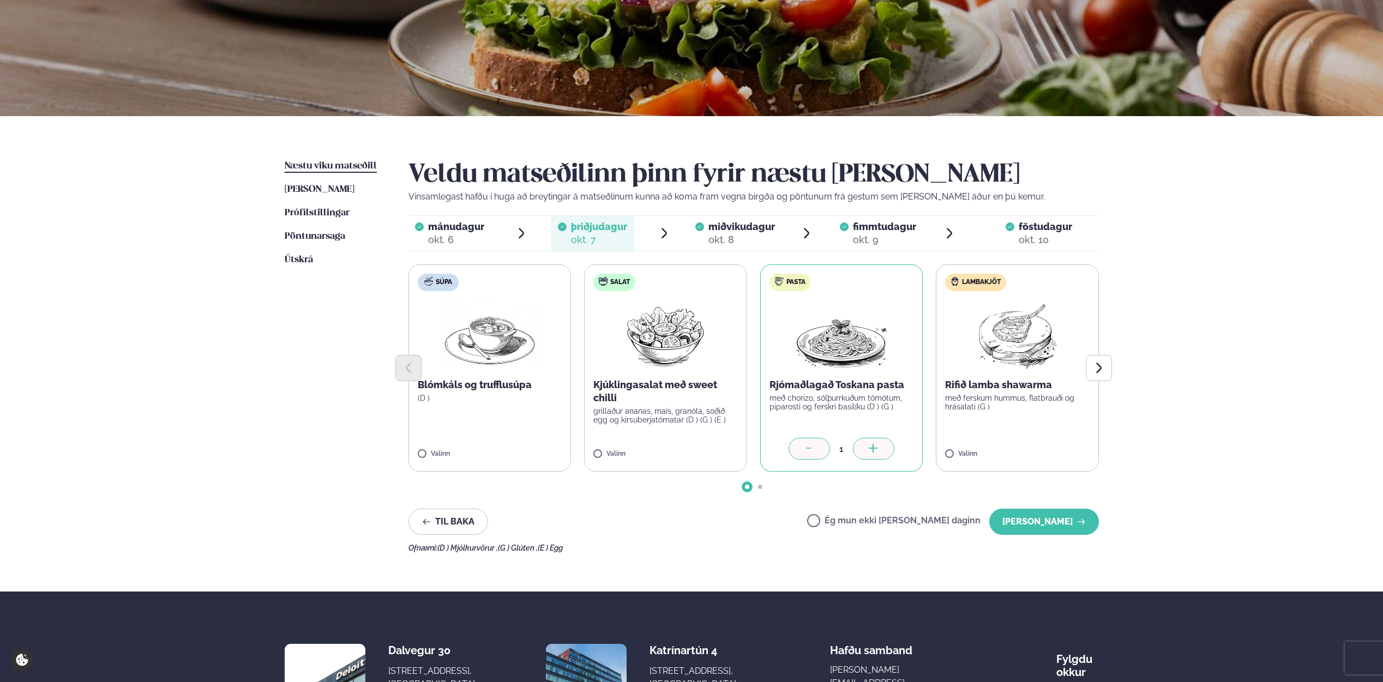
click at [470, 235] on div "okt. 6" at bounding box center [456, 239] width 56 height 13
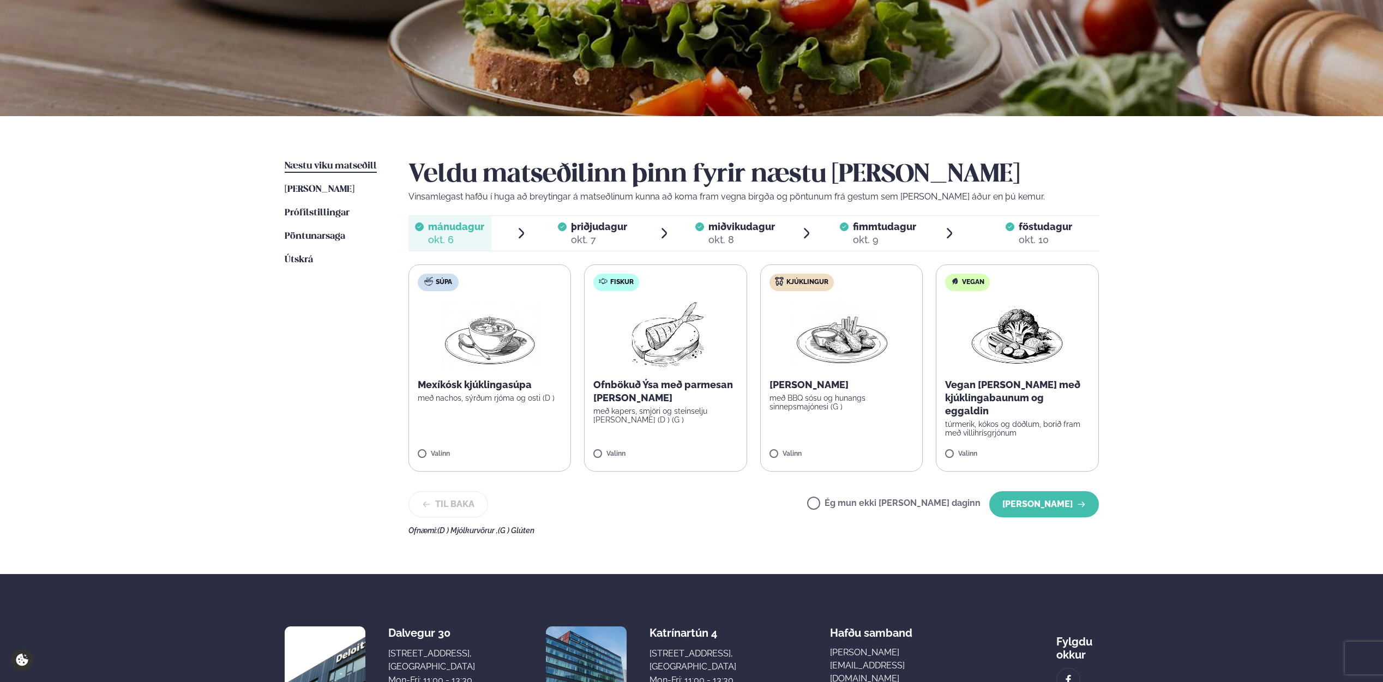
click at [593, 250] on span "þriðjudagur þri. [DATE]" at bounding box center [592, 233] width 83 height 35
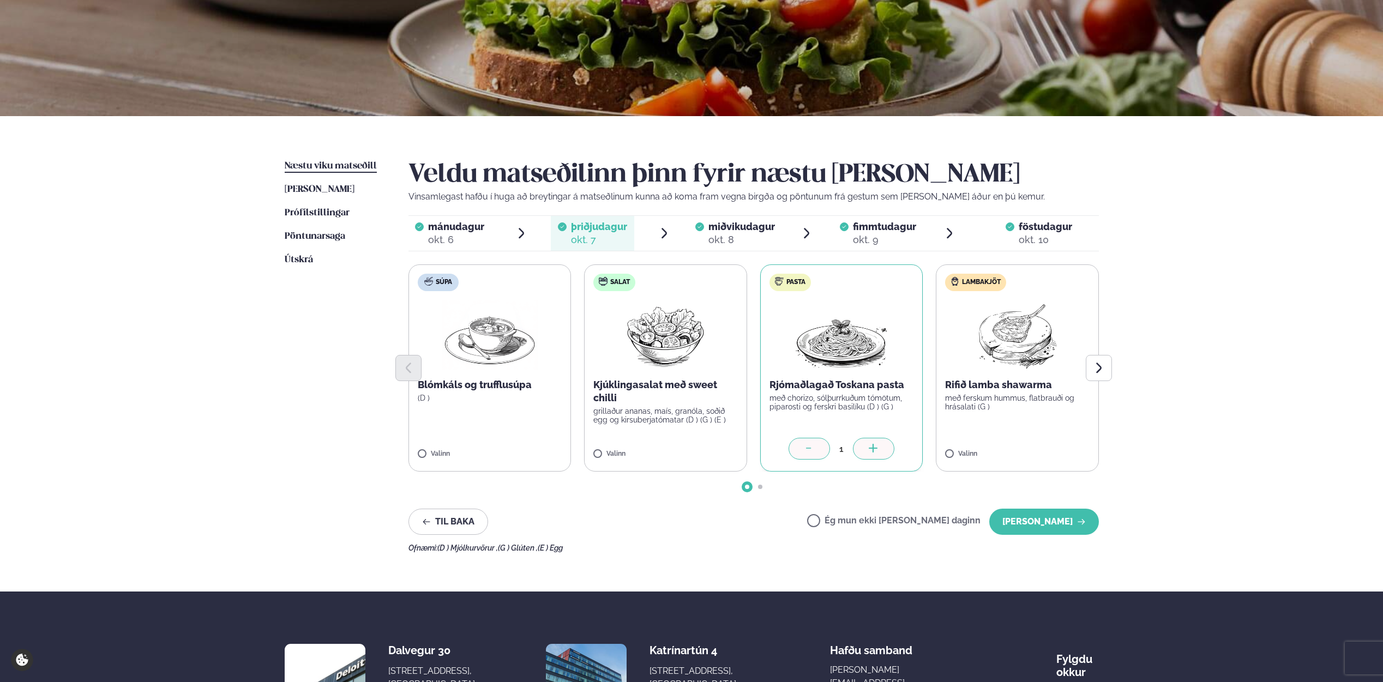
click at [761, 231] on span "miðvikudagur" at bounding box center [742, 226] width 67 height 11
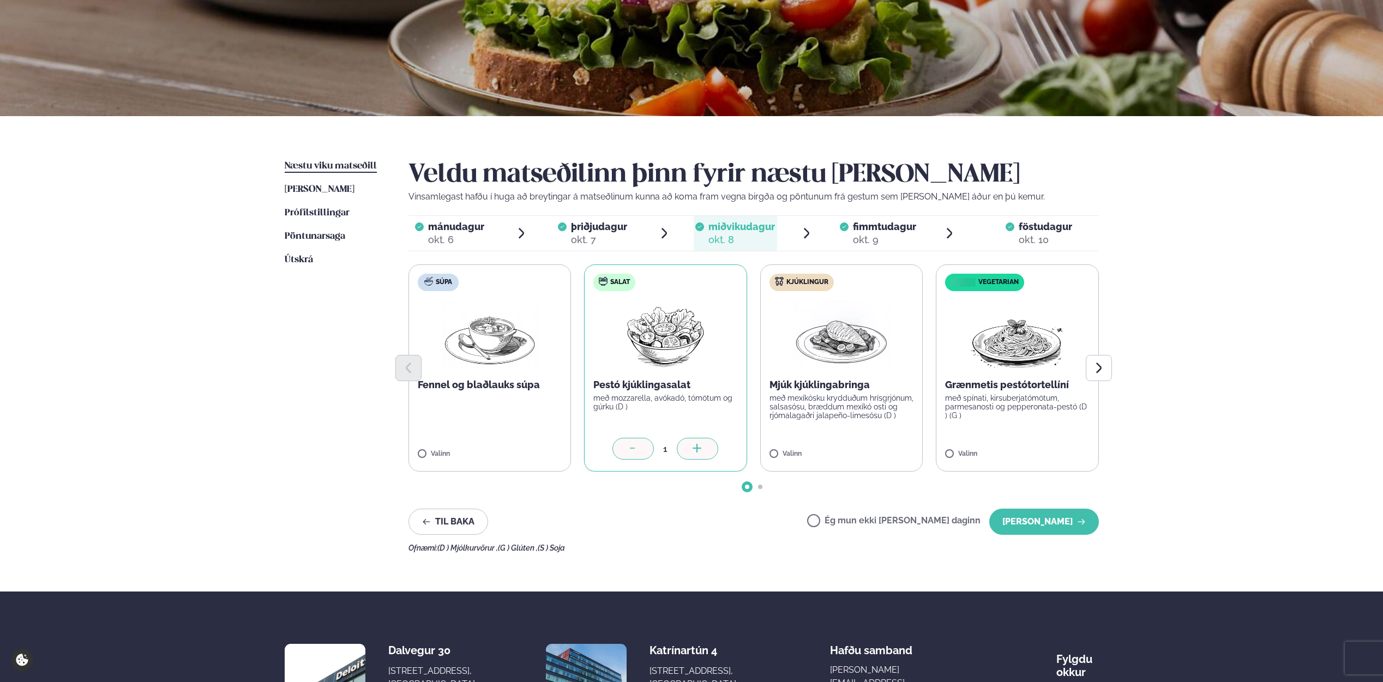
click at [857, 227] on span "fimmtudagur" at bounding box center [884, 226] width 63 height 11
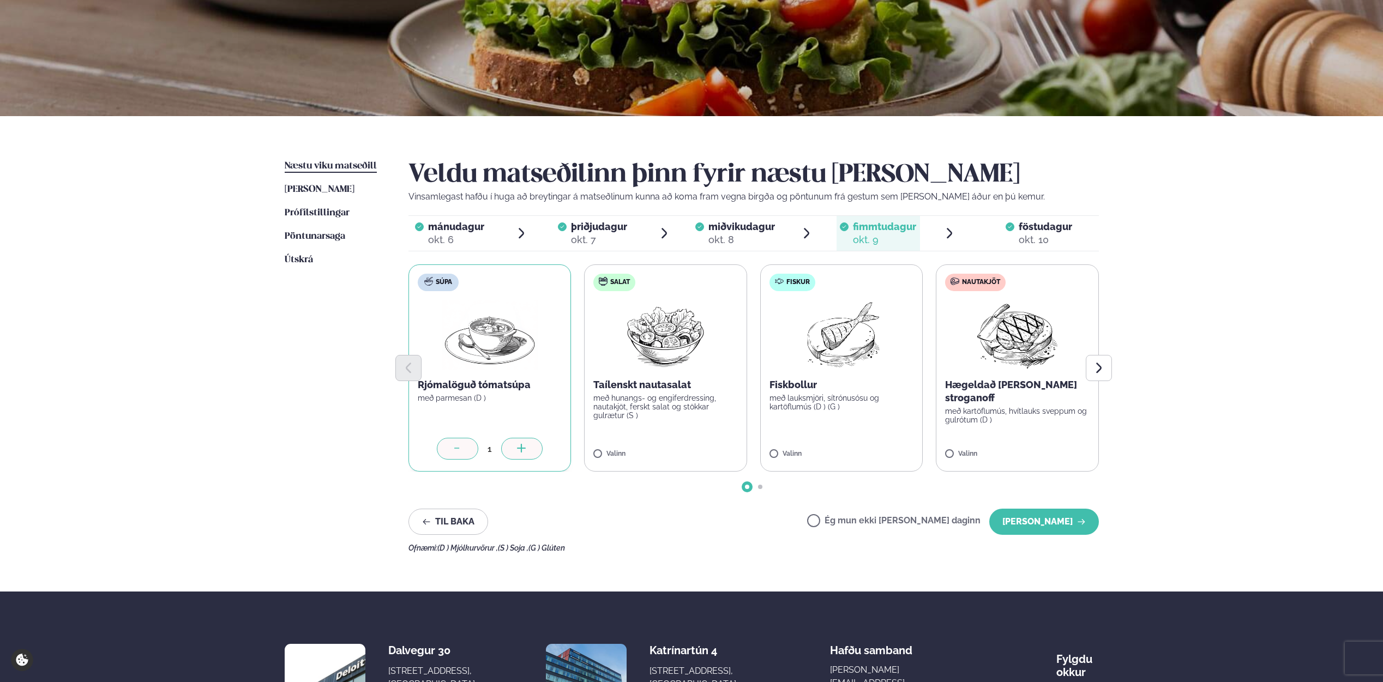
click at [1023, 239] on div "okt. 10" at bounding box center [1045, 239] width 53 height 13
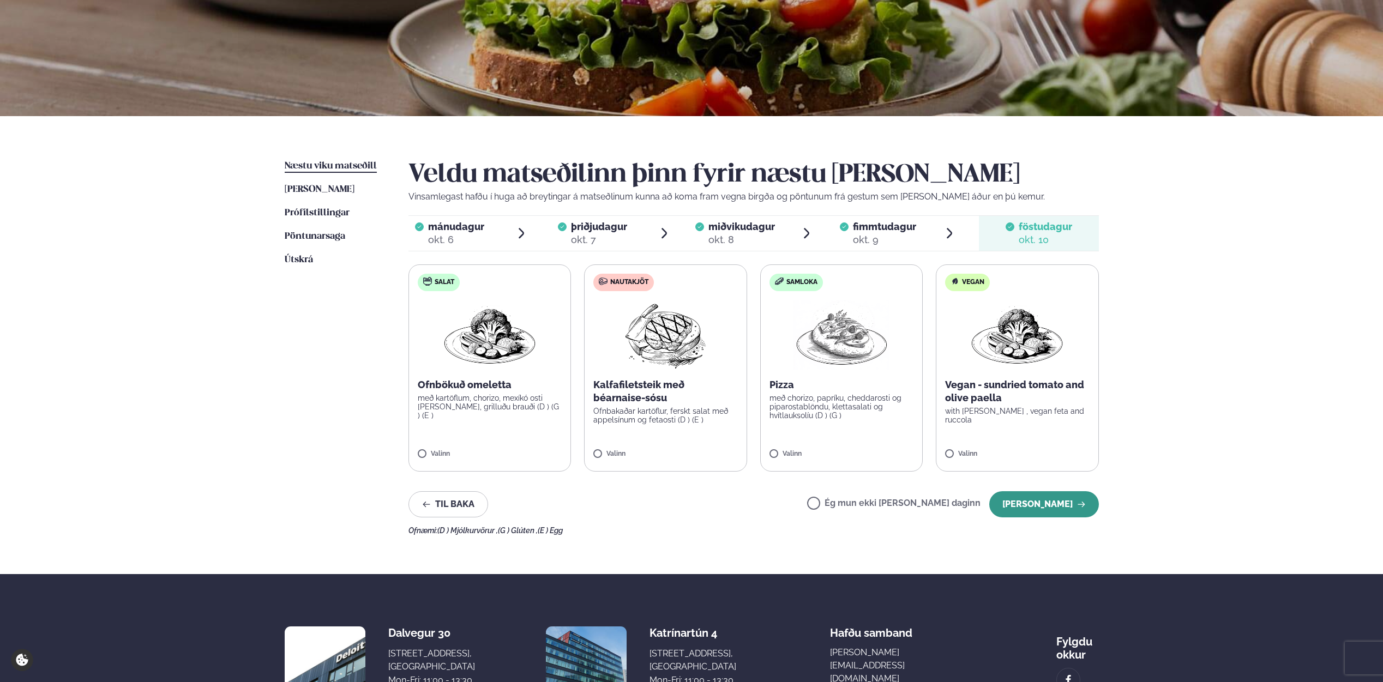
click at [1043, 512] on button "[PERSON_NAME]" at bounding box center [1044, 504] width 110 height 26
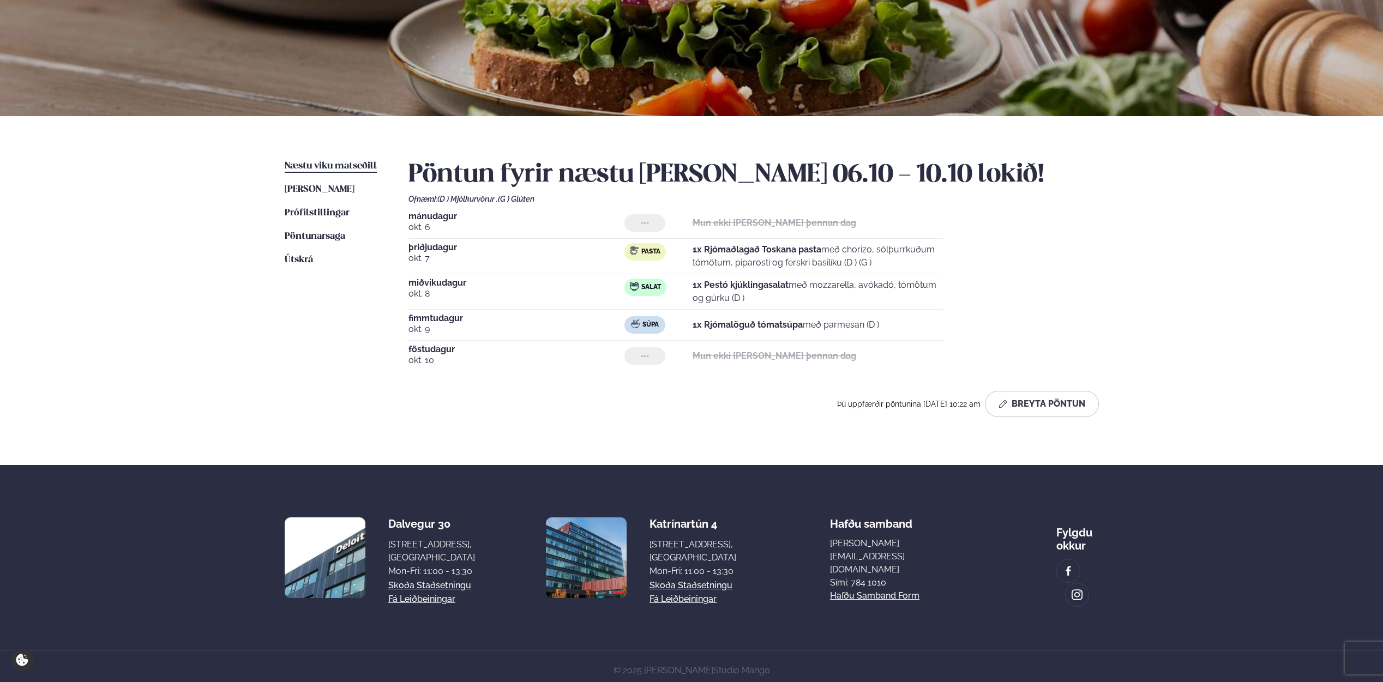
click at [223, 279] on div "Þjónusta Hádegismatur fyrir fyrirtæki Fyrirtækja veitingar Einkapartý Matseðill…" at bounding box center [691, 282] width 1383 height 815
